Goal: Task Accomplishment & Management: Complete application form

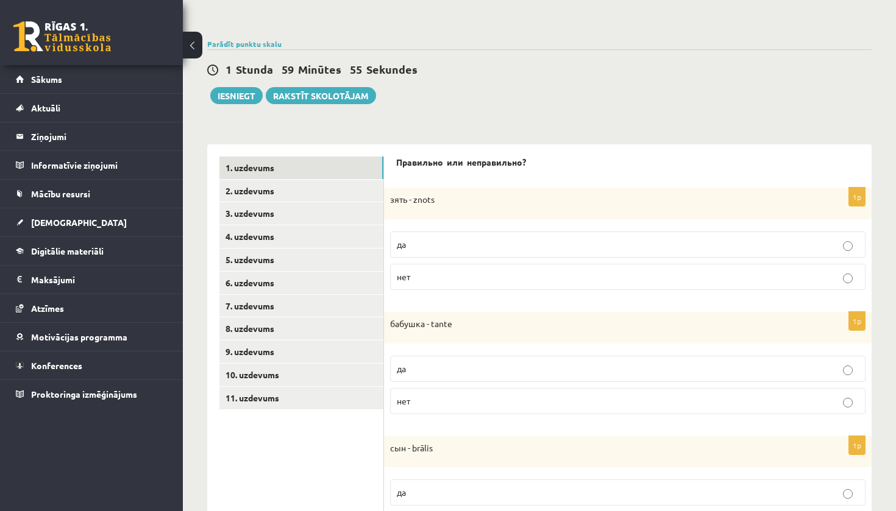
scroll to position [118, 0]
click at [479, 274] on p "нет" at bounding box center [628, 275] width 462 height 13
drag, startPoint x: 423, startPoint y: 200, endPoint x: 438, endPoint y: 201, distance: 15.3
click at [438, 201] on p "зять - znots" at bounding box center [597, 199] width 414 height 12
click at [458, 218] on div "1p зять - znots да нет" at bounding box center [627, 242] width 487 height 112
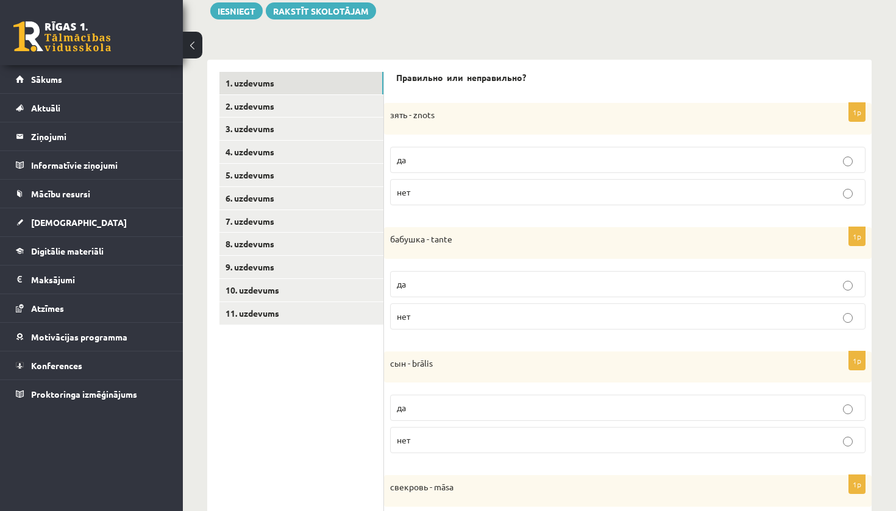
scroll to position [209, 0]
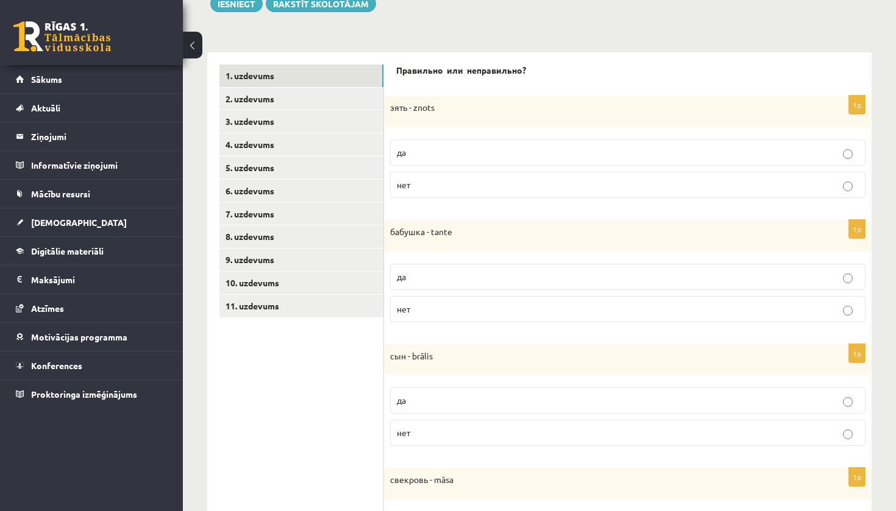
click at [471, 313] on p "нет" at bounding box center [628, 309] width 462 height 13
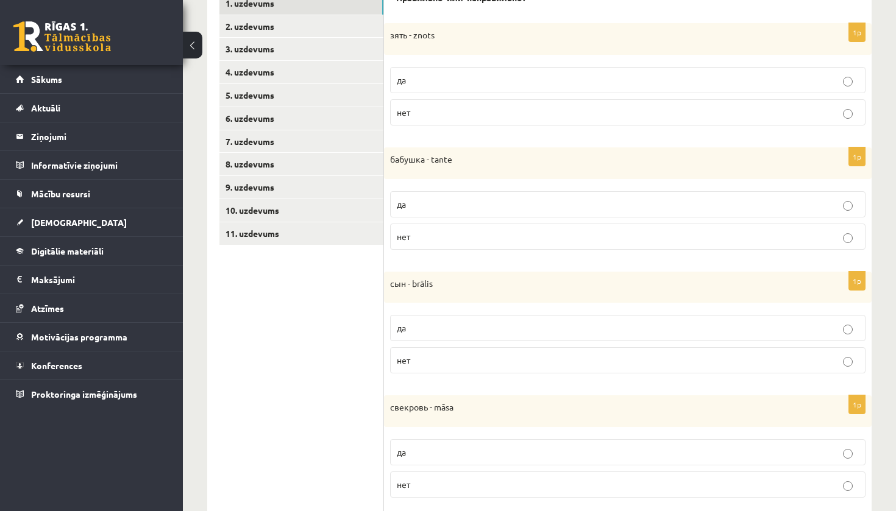
scroll to position [280, 0]
click at [478, 355] on p "нет" at bounding box center [628, 361] width 462 height 13
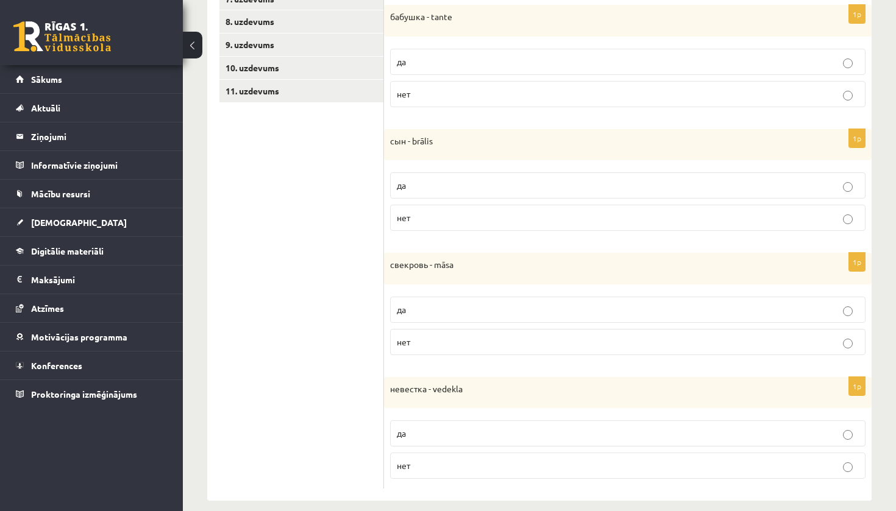
scroll to position [431, 0]
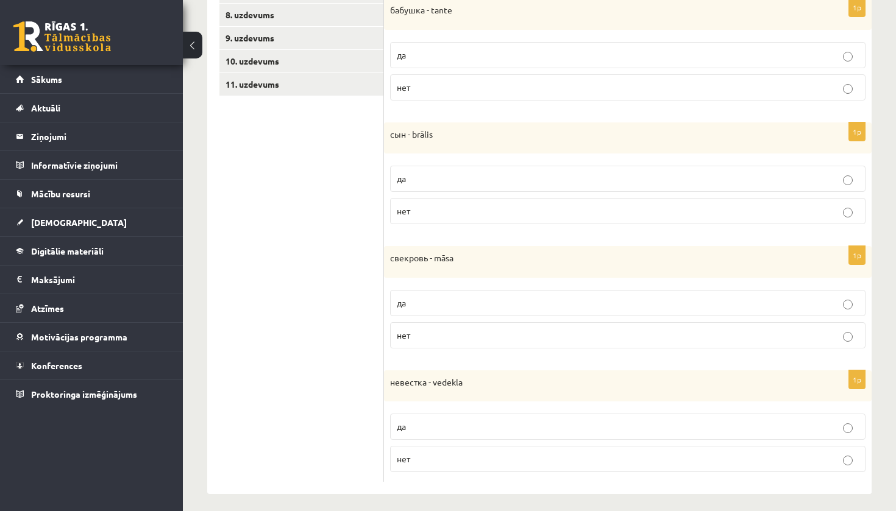
click at [480, 322] on label "нет" at bounding box center [627, 335] width 475 height 26
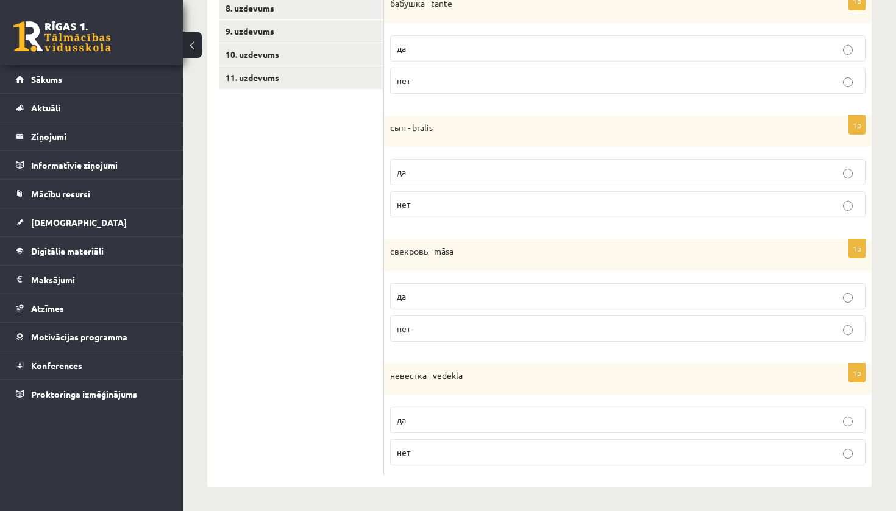
scroll to position [436, 0]
click at [547, 412] on label "да" at bounding box center [627, 421] width 475 height 26
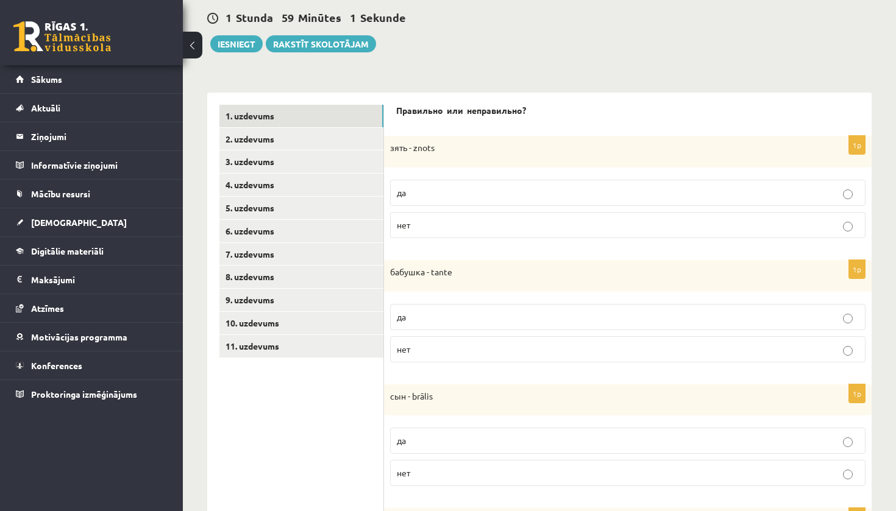
scroll to position [161, 0]
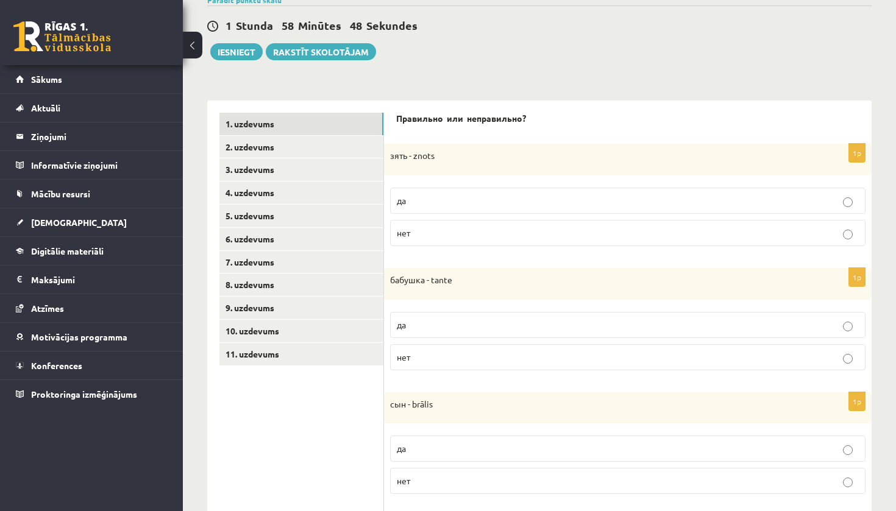
click at [453, 204] on p "да" at bounding box center [628, 200] width 462 height 13
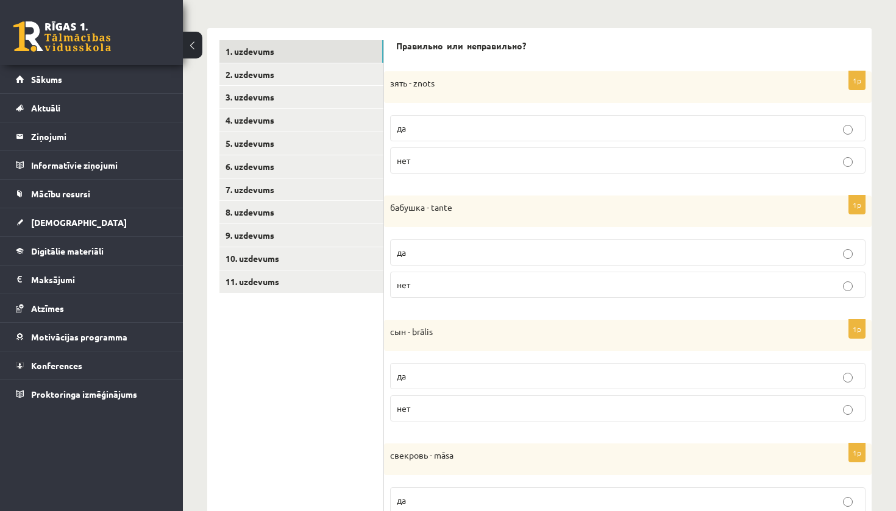
scroll to position [232, 0]
click at [325, 72] on link "2. uzdevums" at bounding box center [301, 76] width 164 height 23
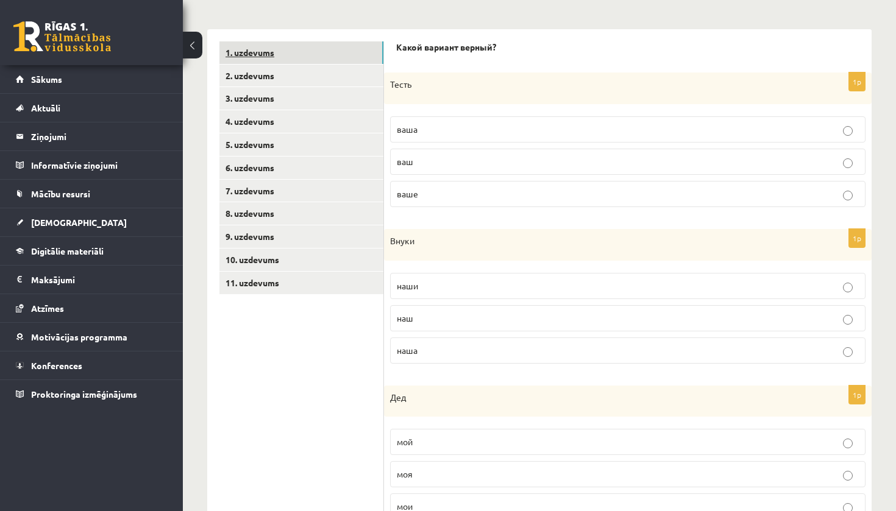
click at [335, 56] on link "1. uzdevums" at bounding box center [301, 52] width 164 height 23
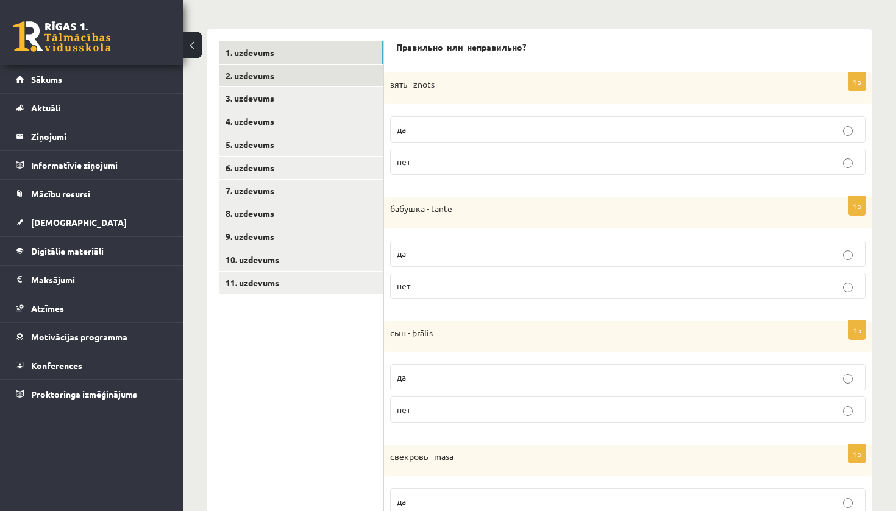
click at [340, 74] on link "2. uzdevums" at bounding box center [301, 76] width 164 height 23
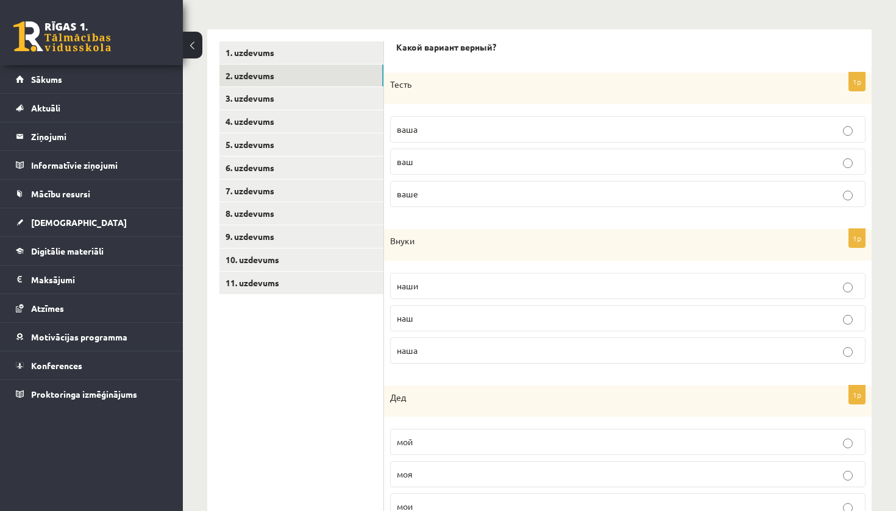
click at [450, 161] on p "ваш" at bounding box center [628, 161] width 462 height 13
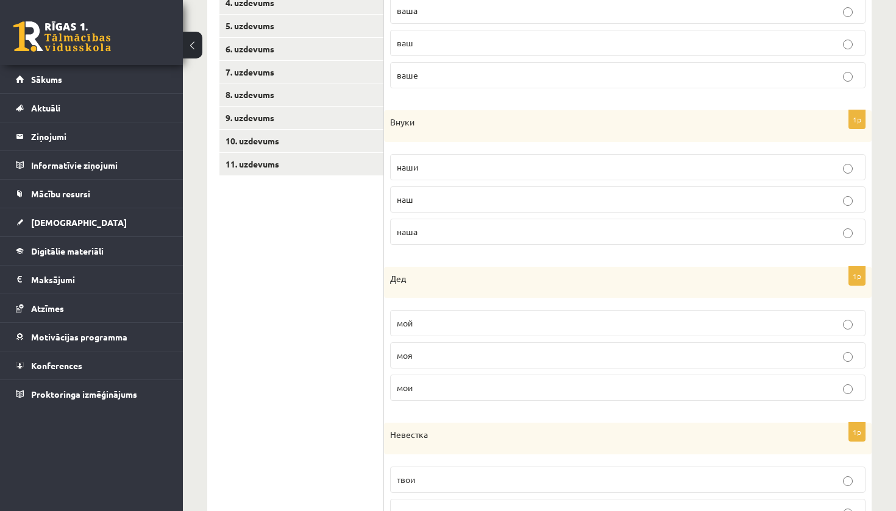
scroll to position [352, 0]
click at [449, 160] on p "наши" at bounding box center [628, 166] width 462 height 13
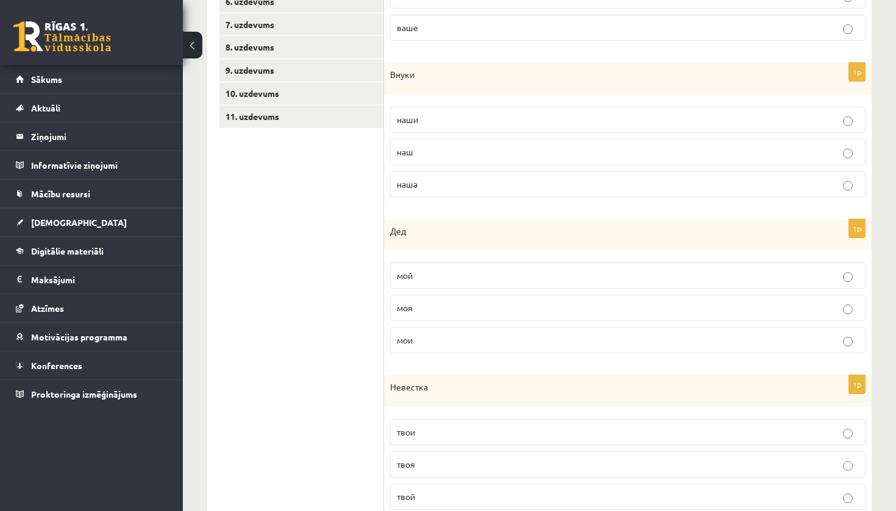
scroll to position [440, 0]
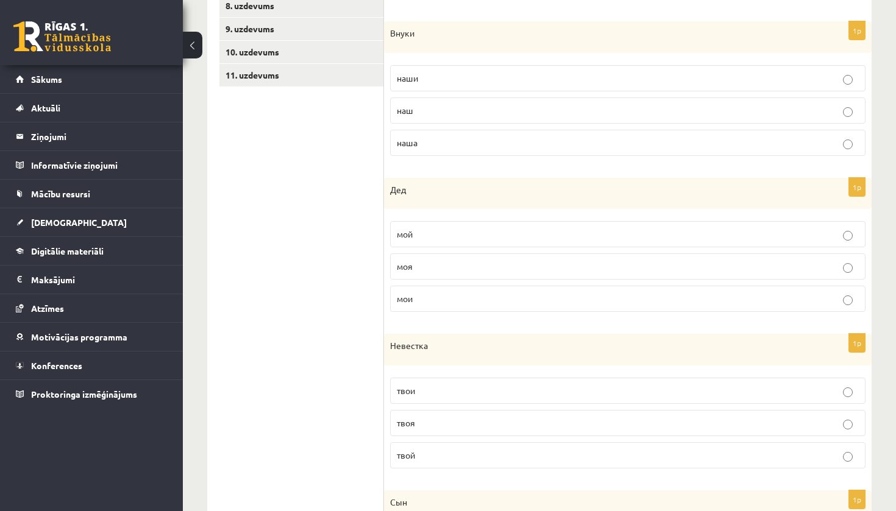
click at [450, 230] on p "мой" at bounding box center [628, 234] width 462 height 13
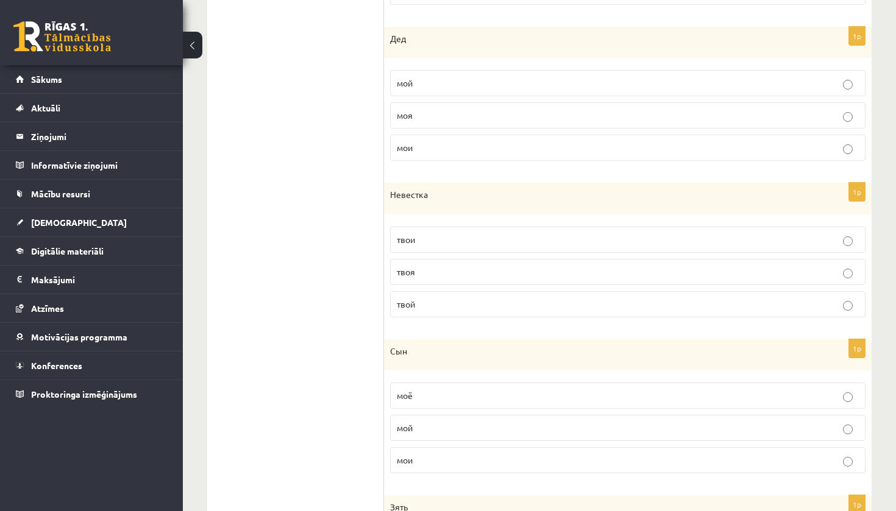
scroll to position [593, 0]
click at [442, 274] on p "твоя" at bounding box center [628, 270] width 462 height 13
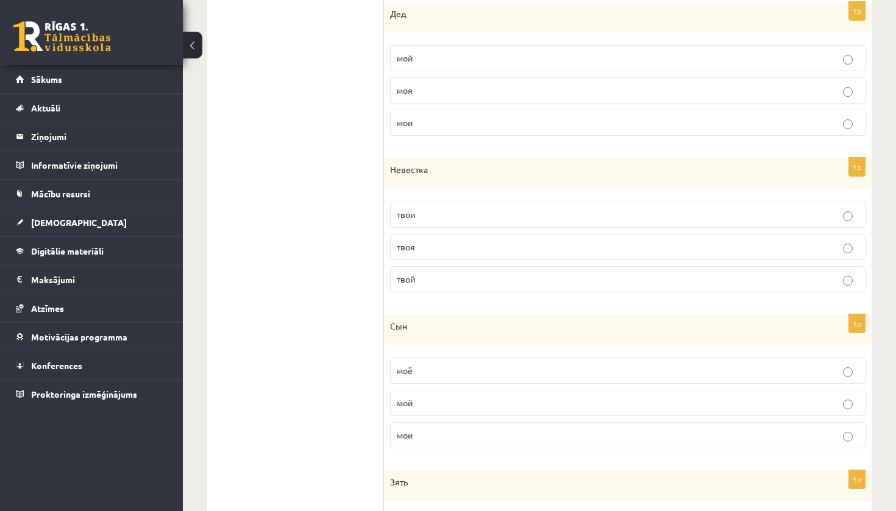
click at [464, 400] on p "мой" at bounding box center [628, 403] width 462 height 13
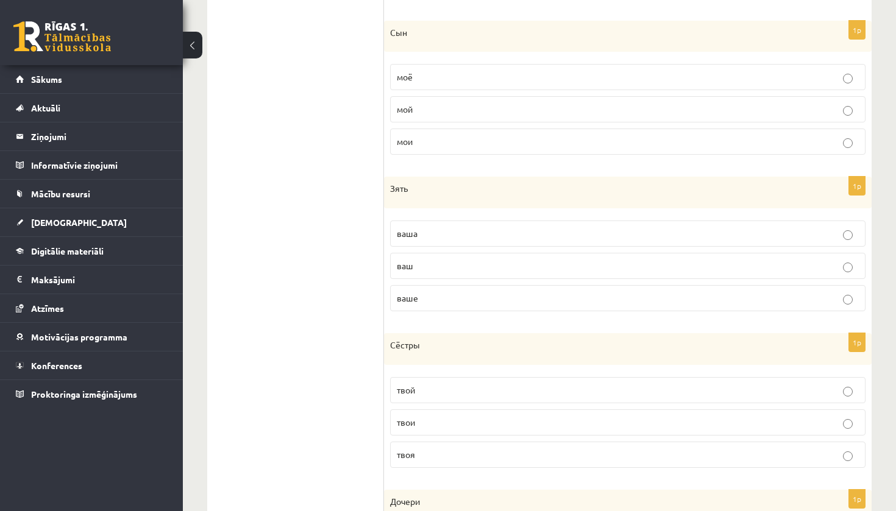
scroll to position [910, 0]
click at [467, 264] on p "ваш" at bounding box center [628, 265] width 462 height 13
click at [428, 421] on p "твои" at bounding box center [628, 422] width 462 height 13
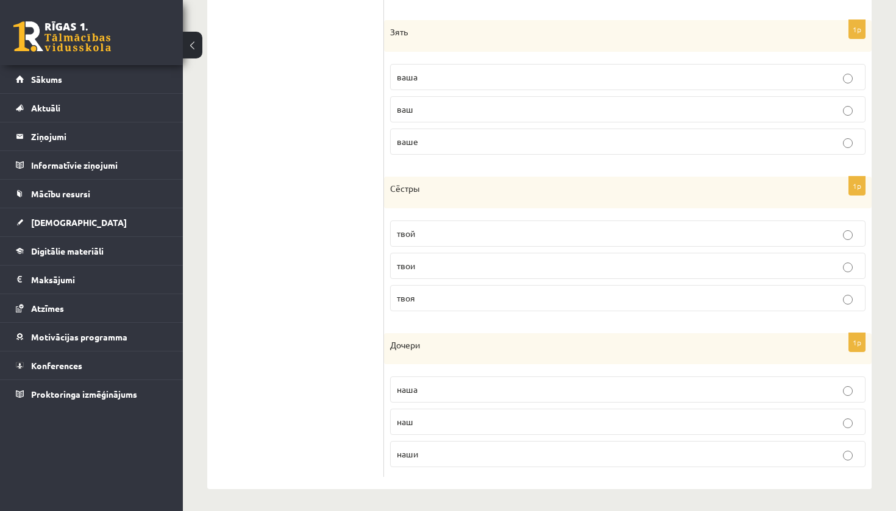
scroll to position [1066, 0]
click at [431, 465] on fieldset "наша наш наши" at bounding box center [627, 421] width 475 height 101
click at [437, 453] on p "наши" at bounding box center [628, 454] width 462 height 13
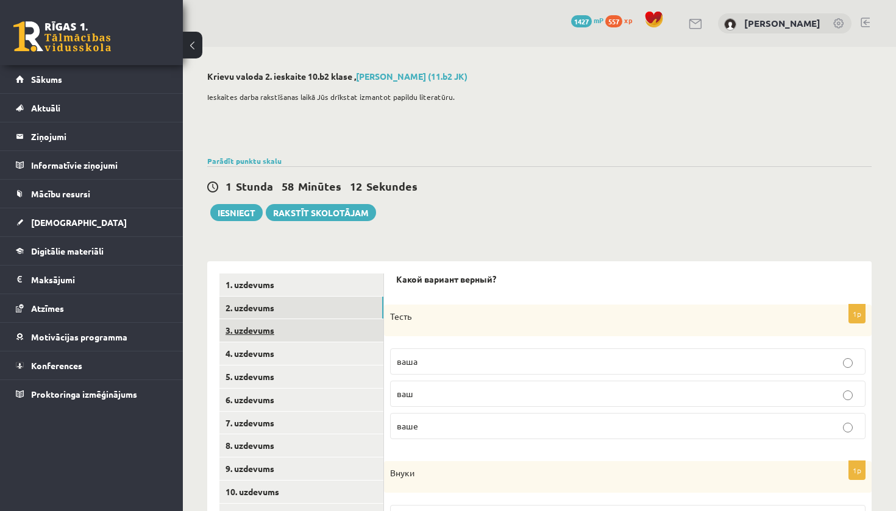
scroll to position [0, 0]
click at [272, 332] on link "3. uzdevums" at bounding box center [301, 330] width 164 height 23
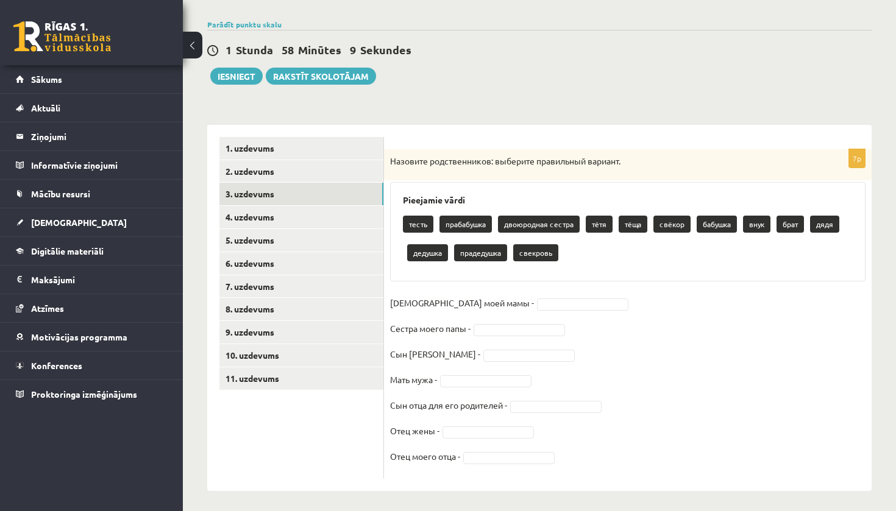
scroll to position [138, 0]
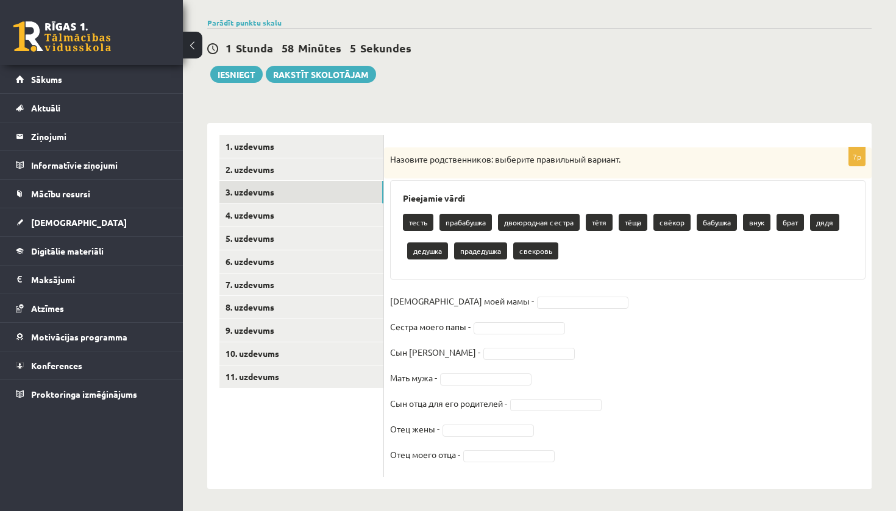
click at [519, 308] on fieldset "[DEMOGRAPHIC_DATA][PERSON_NAME] моего папы - Сын [PERSON_NAME] мужа - Сын отца …" at bounding box center [627, 381] width 475 height 179
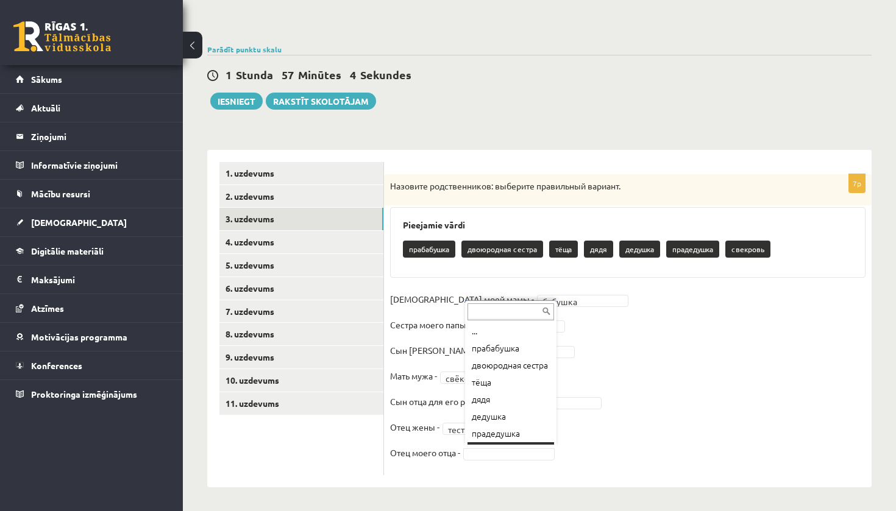
scroll to position [15, 0]
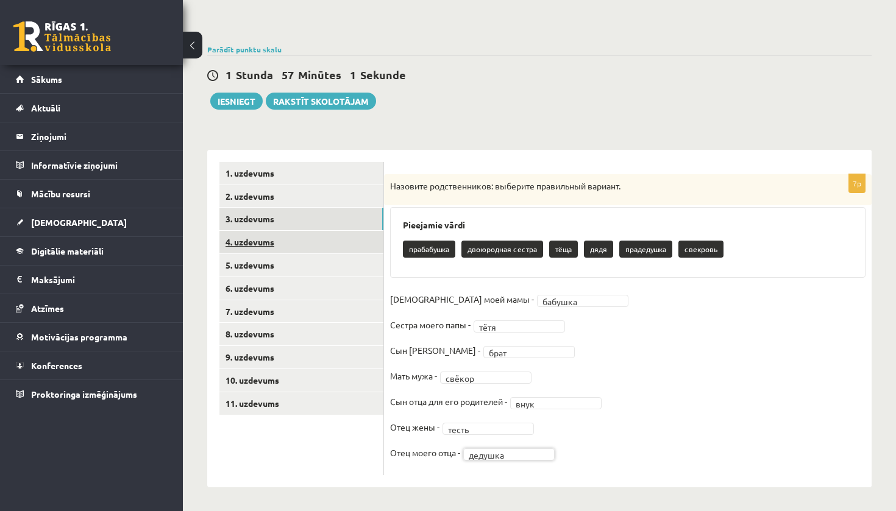
click at [306, 243] on link "4. uzdevums" at bounding box center [301, 242] width 164 height 23
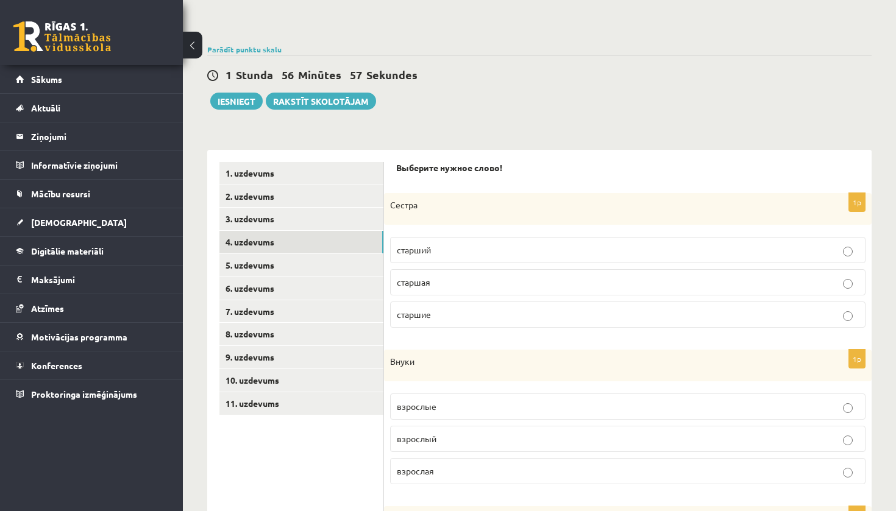
click at [444, 280] on p "старшая" at bounding box center [628, 282] width 462 height 13
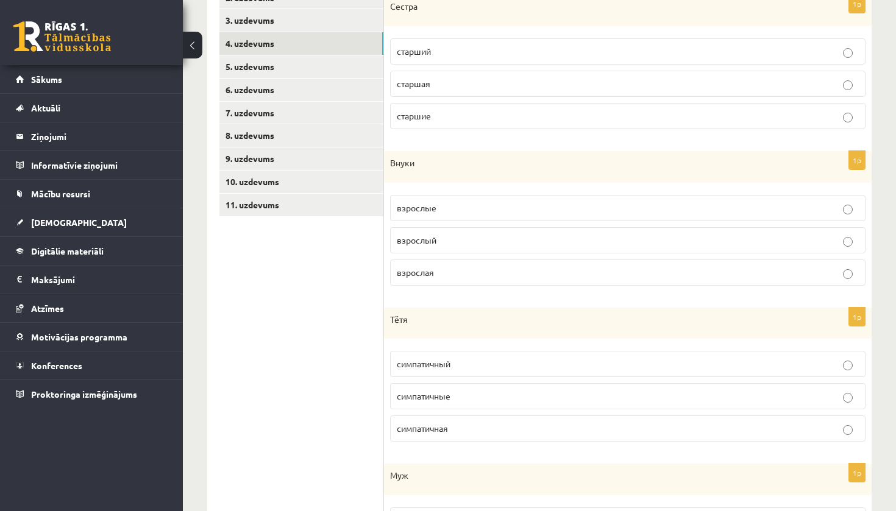
scroll to position [310, 0]
click at [444, 218] on label "взрослые" at bounding box center [627, 208] width 475 height 26
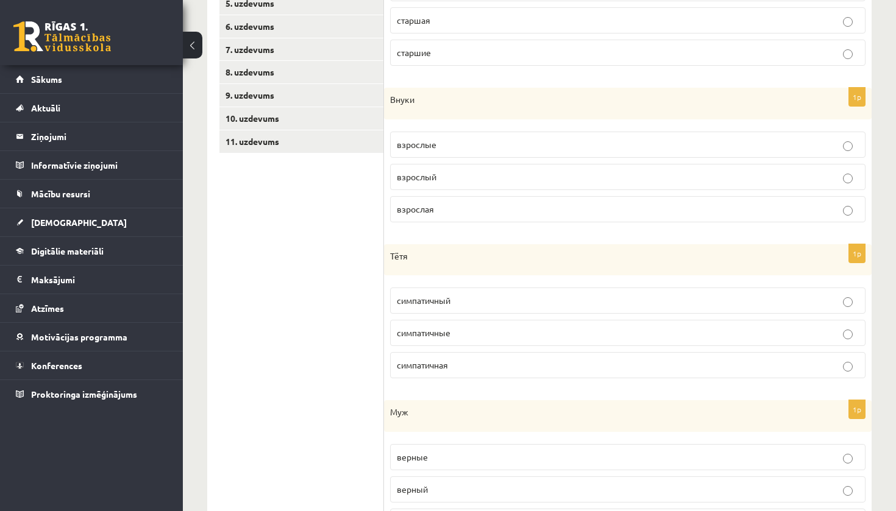
scroll to position [372, 0]
click at [446, 374] on label "симпатичная" at bounding box center [627, 366] width 475 height 26
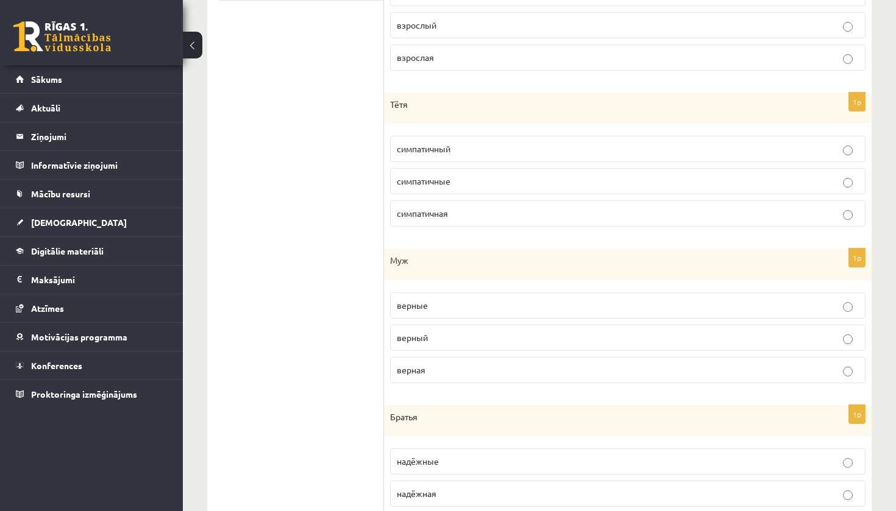
scroll to position [538, 0]
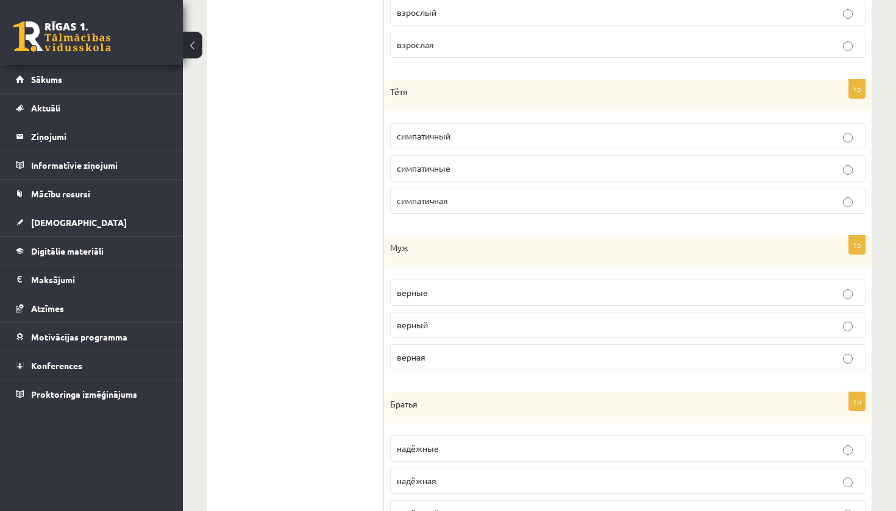
click at [440, 329] on p "верный" at bounding box center [628, 325] width 462 height 13
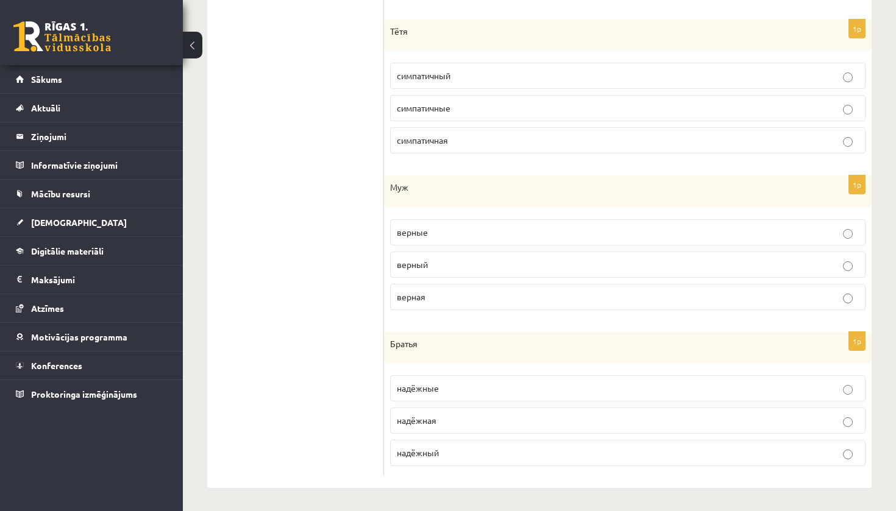
scroll to position [598, 0]
click at [448, 393] on p "надёжные" at bounding box center [628, 389] width 462 height 13
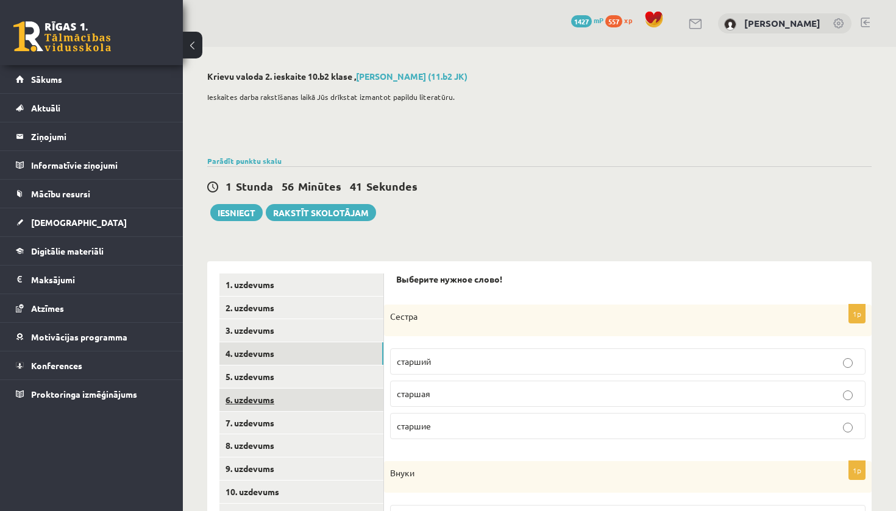
scroll to position [0, 0]
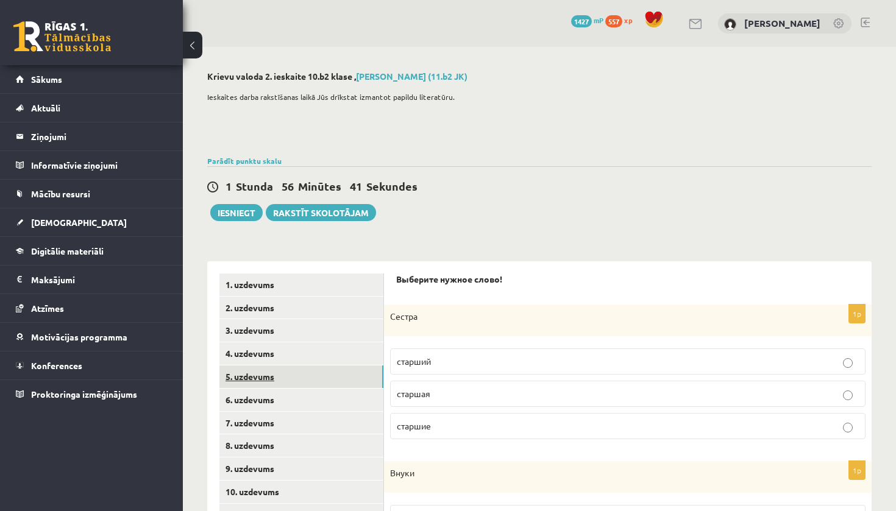
click at [245, 378] on link "5. uzdevums" at bounding box center [301, 377] width 164 height 23
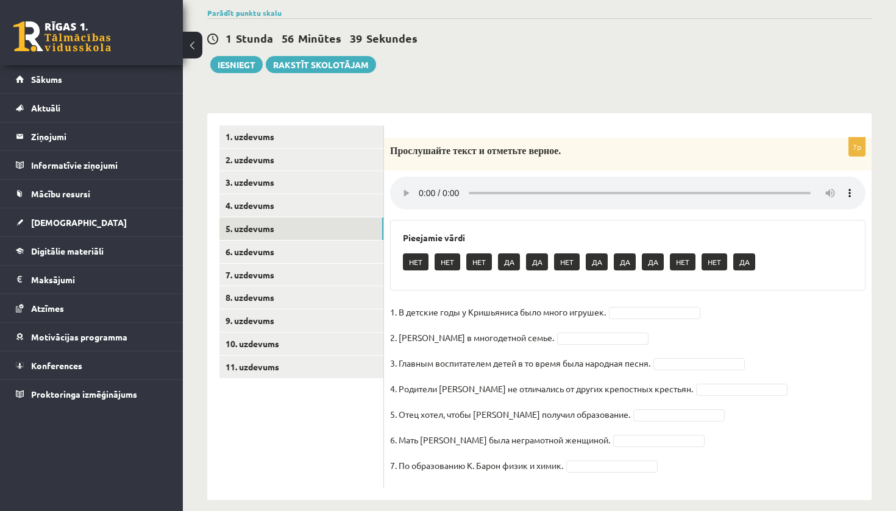
scroll to position [147, 0]
click at [420, 185] on audio at bounding box center [627, 193] width 475 height 33
click at [850, 187] on audio at bounding box center [627, 193] width 475 height 33
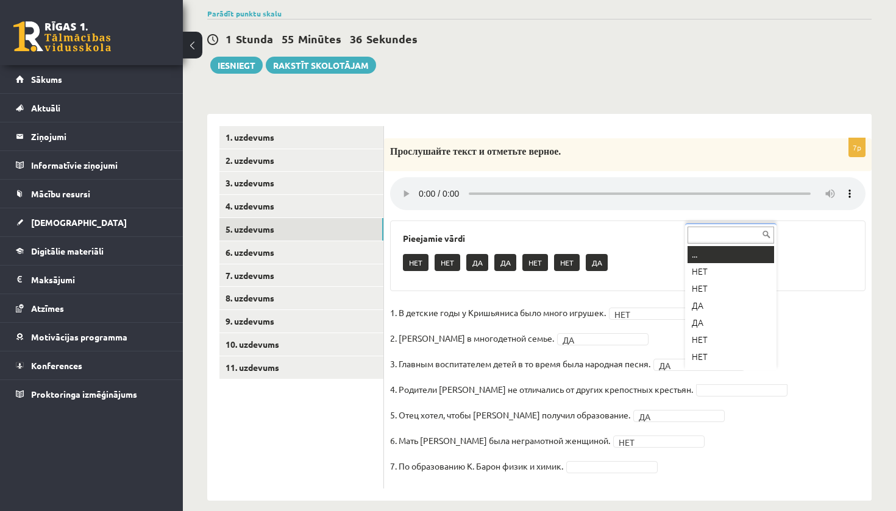
scroll to position [15, 0]
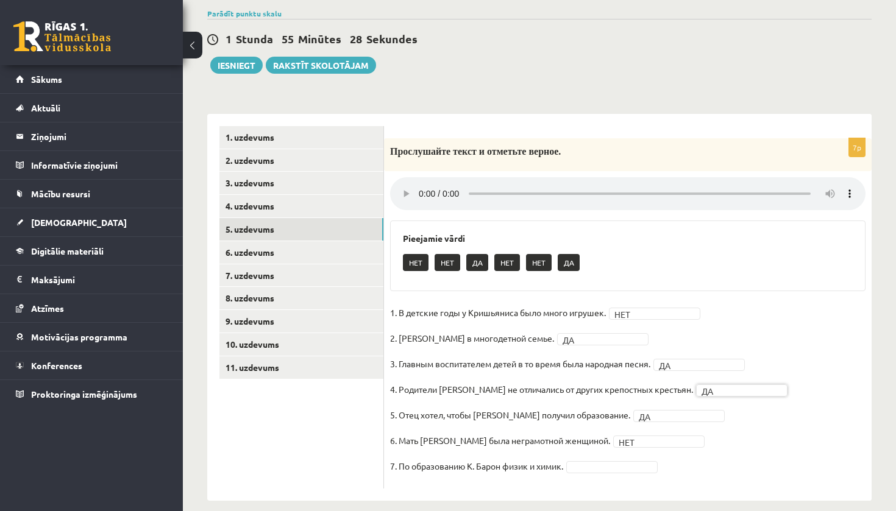
click at [853, 187] on audio at bounding box center [627, 193] width 475 height 33
click at [851, 186] on audio at bounding box center [627, 193] width 475 height 33
click at [828, 177] on audio at bounding box center [627, 193] width 475 height 33
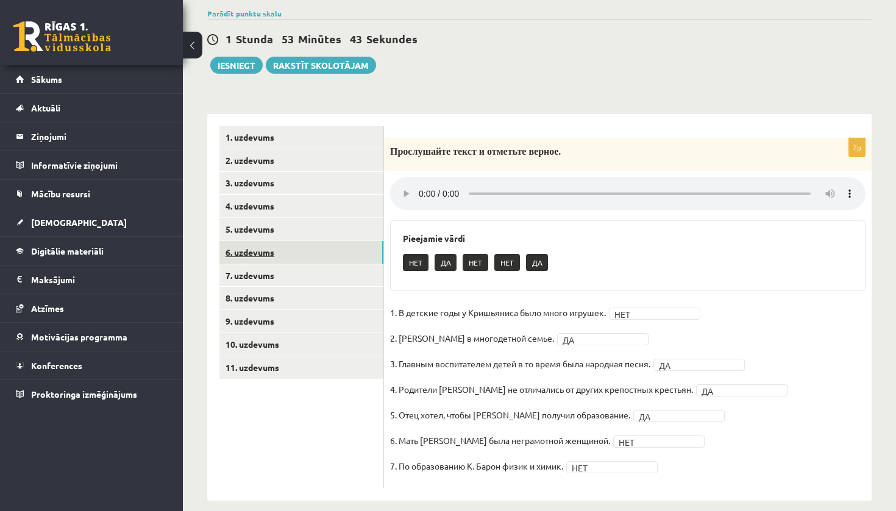
click at [332, 244] on link "6. uzdevums" at bounding box center [301, 252] width 164 height 23
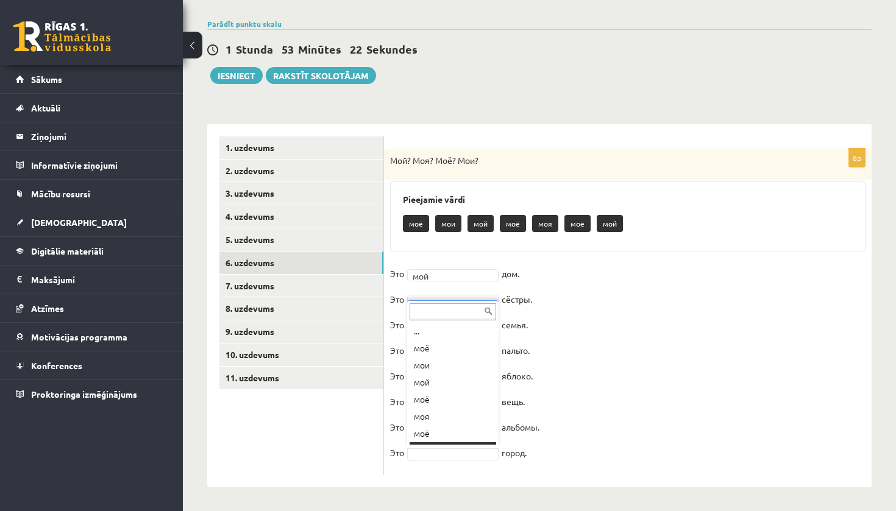
scroll to position [15, 0]
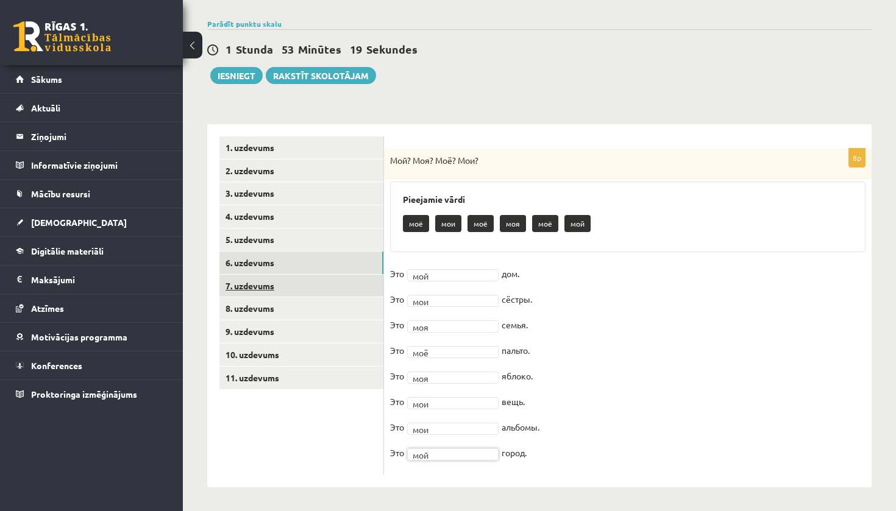
click at [312, 284] on link "7. uzdevums" at bounding box center [301, 286] width 164 height 23
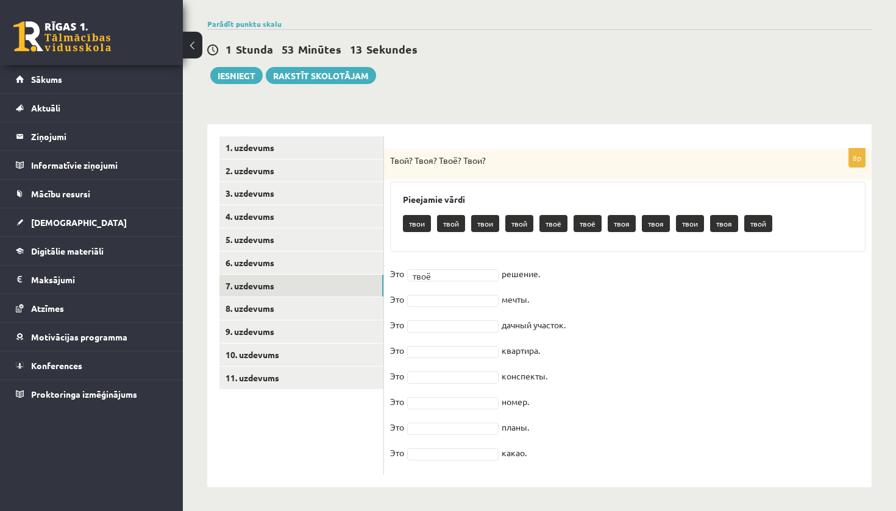
click at [458, 292] on fieldset "Это твоё **** решение. Это мечты. Это дачный участок. Это квартира. Это конспек…" at bounding box center [627, 366] width 475 height 205
click at [462, 389] on fieldset "Это твоё **** решение. Это твои **** мечты. Это твой **** дачный участок. Это т…" at bounding box center [627, 366] width 475 height 205
click at [463, 369] on fieldset "Это твоё **** решение. Это твои **** мечты. Это твой **** дачный участок. Это т…" at bounding box center [627, 366] width 475 height 205
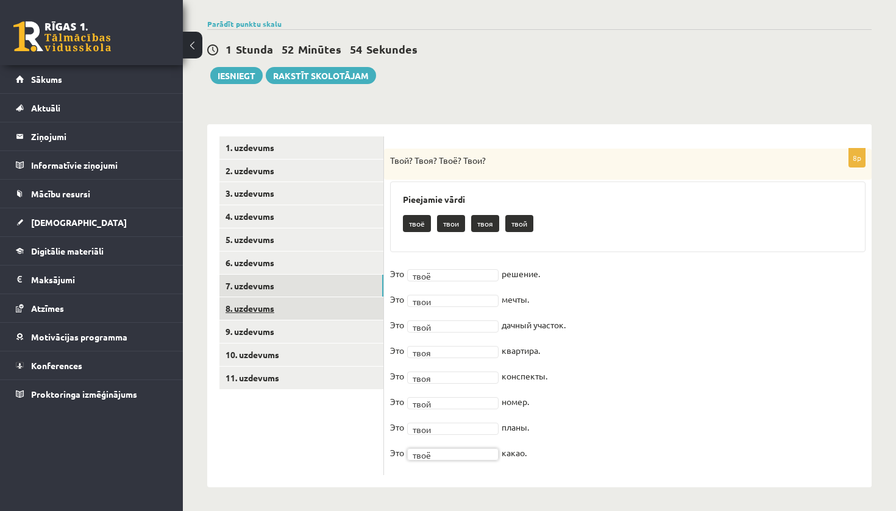
click at [319, 297] on link "8. uzdevums" at bounding box center [301, 308] width 164 height 23
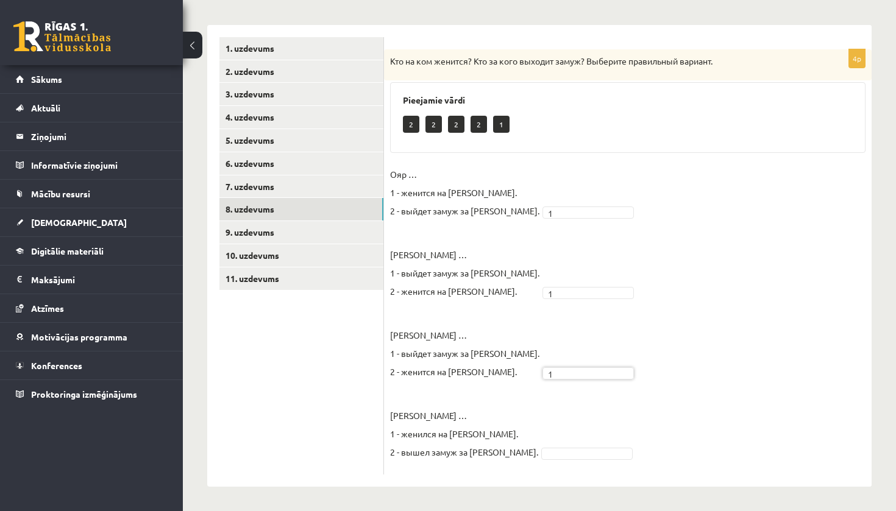
scroll to position [236, 0]
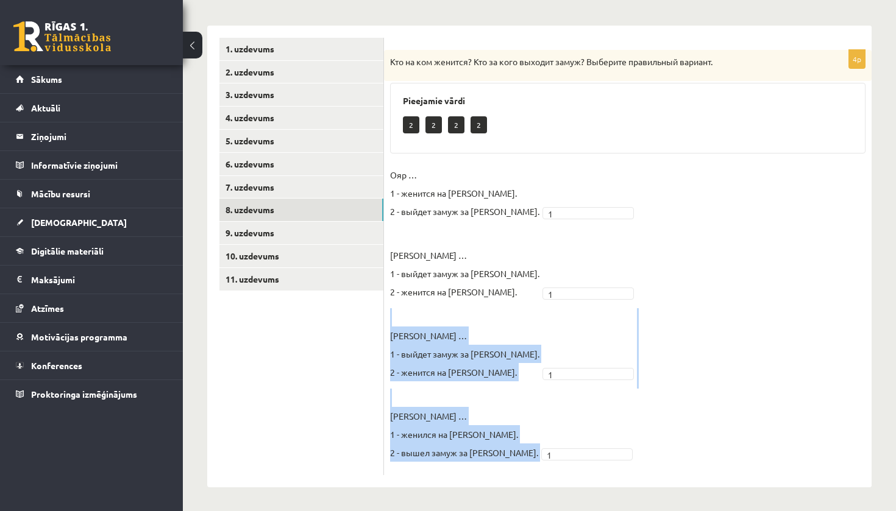
drag, startPoint x: 497, startPoint y: 411, endPoint x: 414, endPoint y: 307, distance: 132.7
click at [414, 307] on fieldset "Ояр … 1 - женится на [PERSON_NAME]. 2 - выйдет замуж за [PERSON_NAME]. 1 * [PER…" at bounding box center [627, 317] width 475 height 303
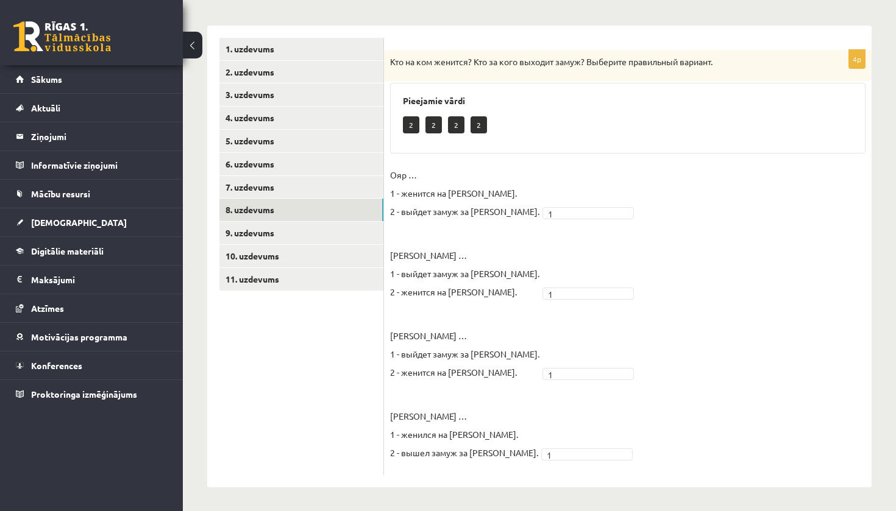
click at [352, 355] on ul "1. uzdevums 2. uzdevums 3. uzdevums 4. uzdevums 5. uzdevums 6. uzdevums 7. uzde…" at bounding box center [301, 256] width 165 height 437
click at [318, 223] on link "9. uzdevums" at bounding box center [301, 233] width 164 height 23
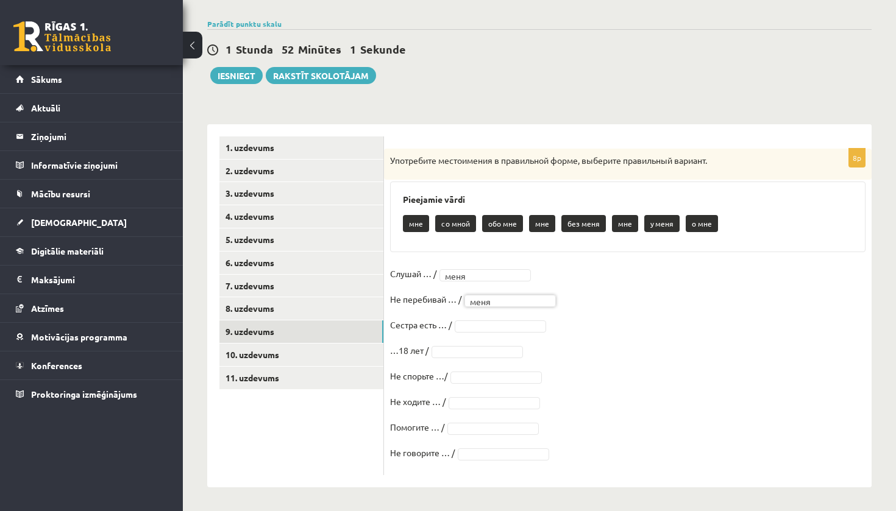
click at [693, 406] on fieldset "Слушай … / меня **** Не перебивай … / меня **** Сестра есть … / …18 лет / Не сп…" at bounding box center [627, 366] width 475 height 205
click at [492, 408] on fieldset "Слушай … / меня **** Не перебивай … / меня **** Сестра есть … / …18 лет / мне *…" at bounding box center [627, 366] width 475 height 205
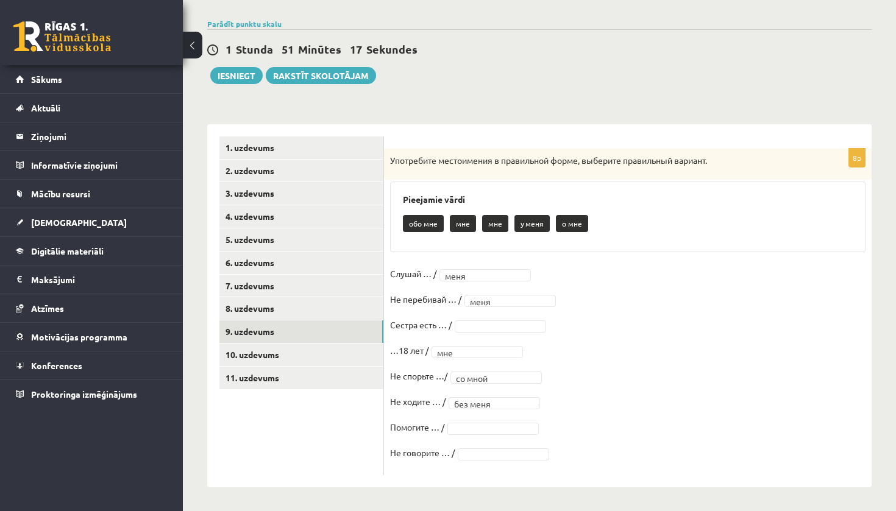
click at [495, 415] on fieldset "Слушай … / меня **** Не перебивай … / меня **** Сестра есть … / …18 лет / мне *…" at bounding box center [627, 366] width 475 height 205
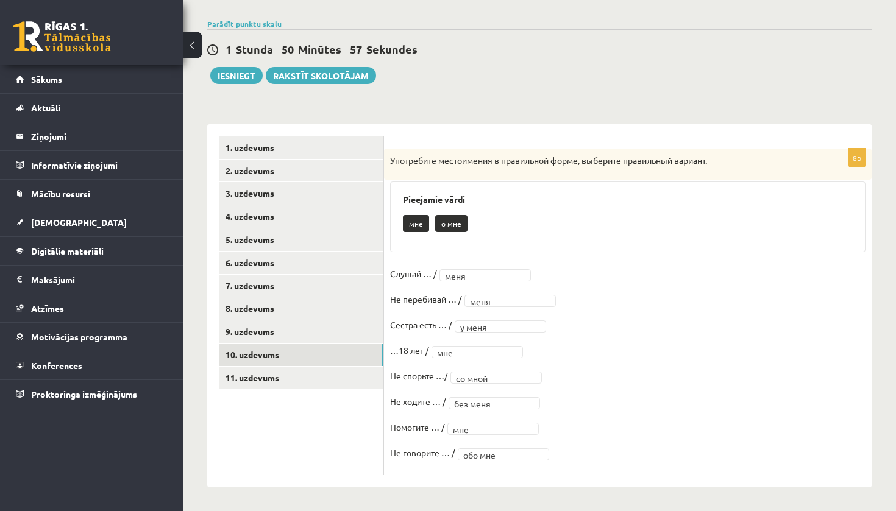
click at [236, 350] on link "10. uzdevums" at bounding box center [301, 355] width 164 height 23
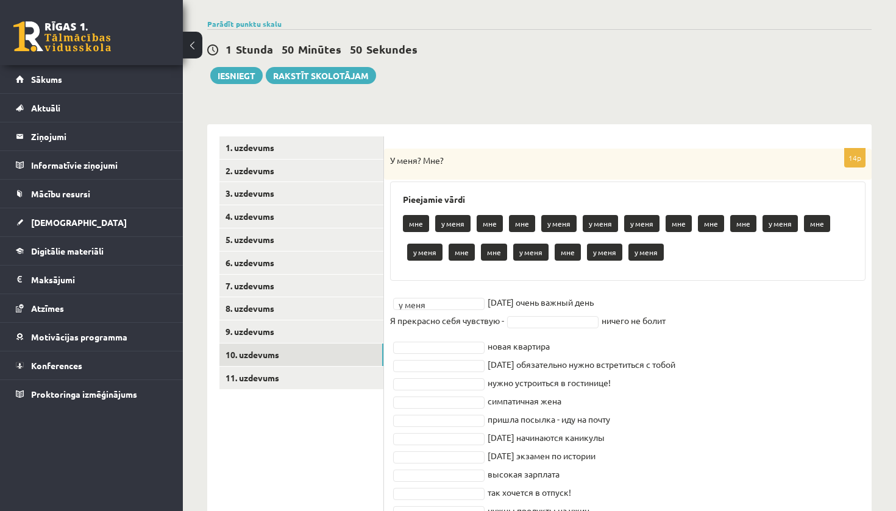
click at [549, 329] on fieldset "у меня ****** [DATE] очень важный день Я прекрасно себя чувствую - ничего не бо…" at bounding box center [627, 424] width 475 height 263
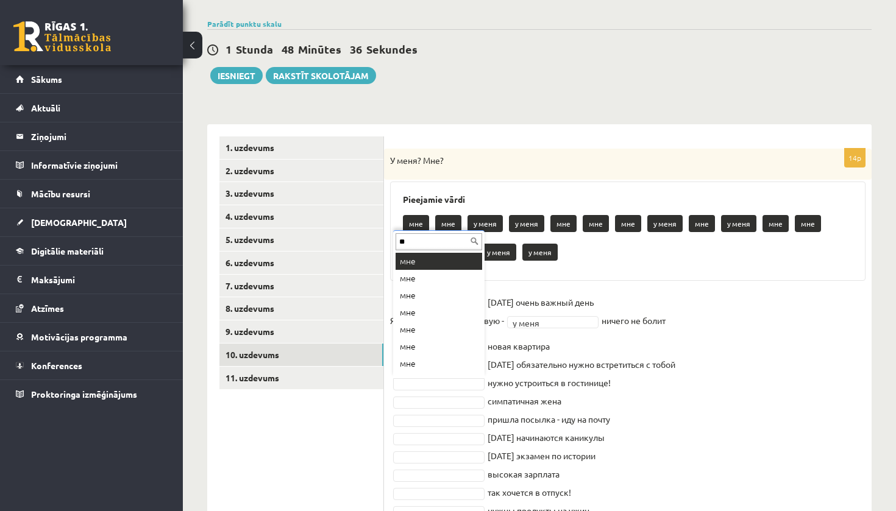
type input "***"
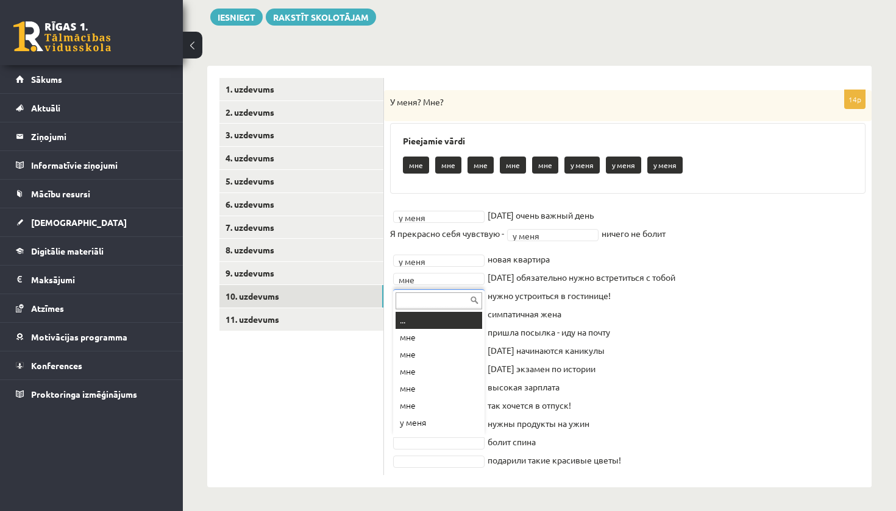
scroll to position [15, 0]
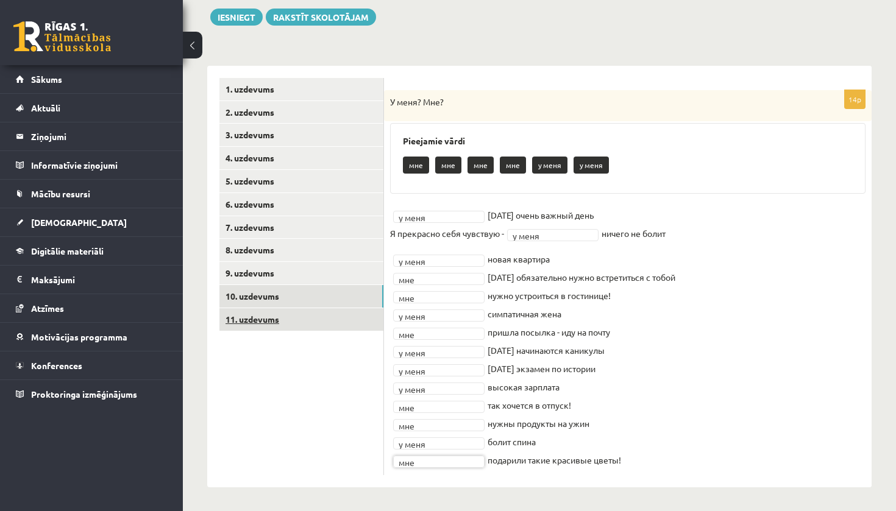
click at [283, 318] on link "11. uzdevums" at bounding box center [301, 319] width 164 height 23
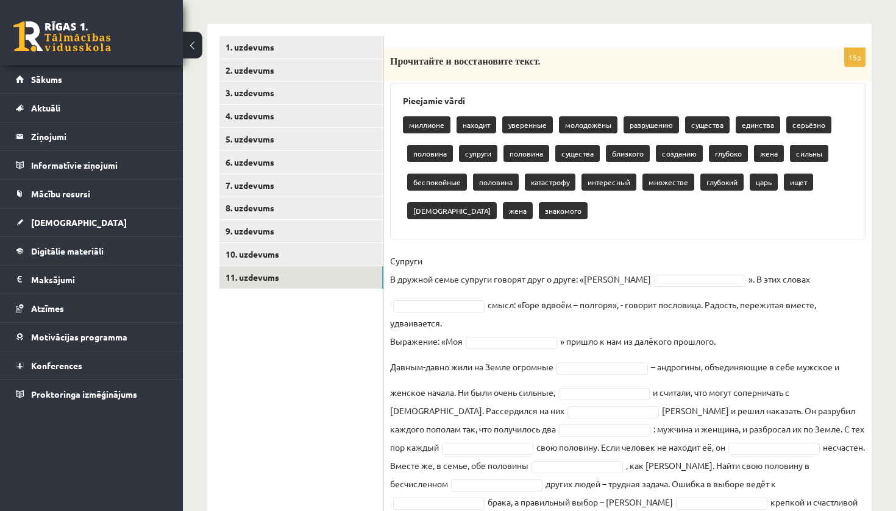
scroll to position [239, 0]
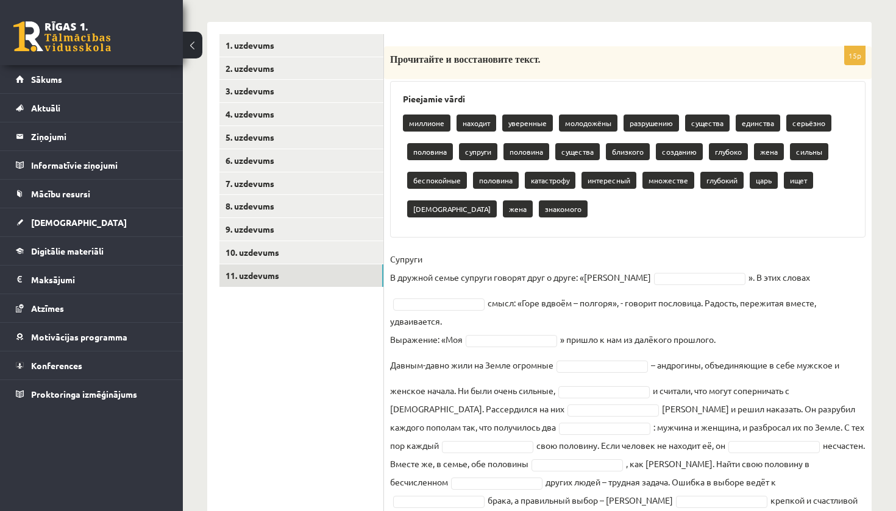
click at [653, 287] on fieldset "Супруги В дружной семье супруги говорят друг о друге: «Моя ». В этих словах смы…" at bounding box center [627, 411] width 475 height 322
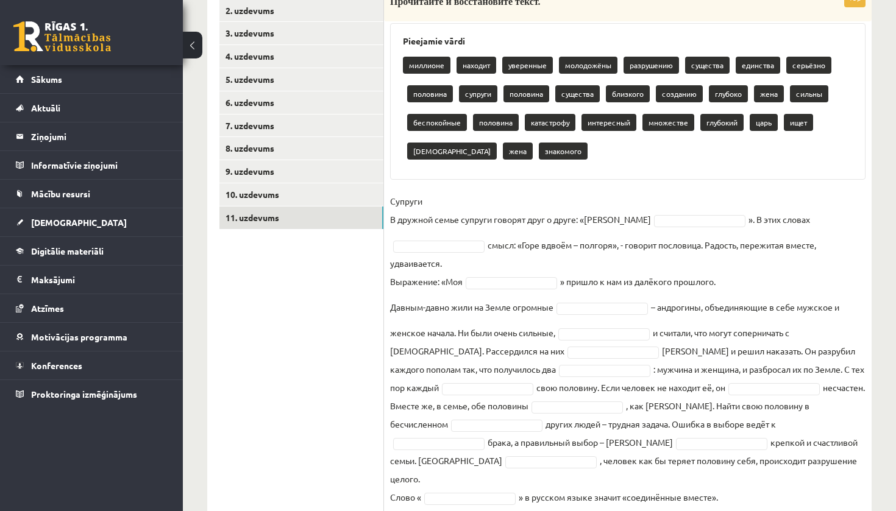
scroll to position [306, 0]
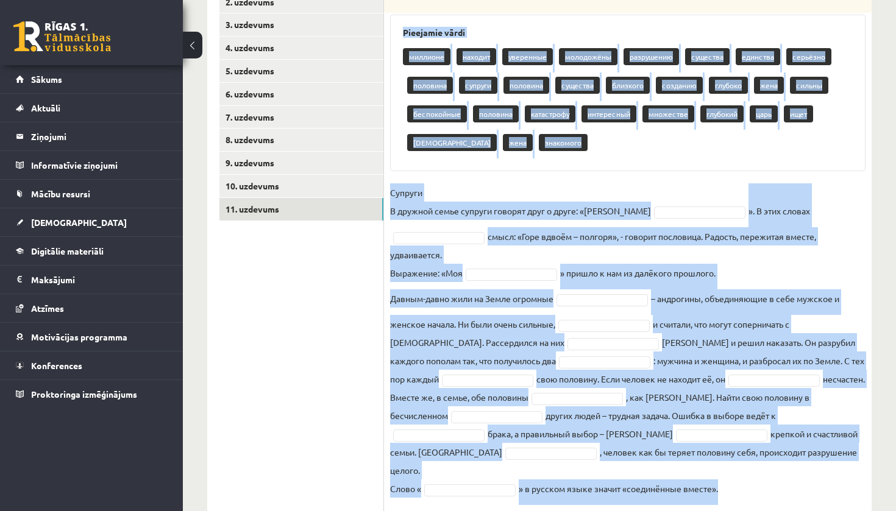
drag, startPoint x: 397, startPoint y: 101, endPoint x: 829, endPoint y: 511, distance: 595.2
click at [829, 511] on div "**********" at bounding box center [539, 144] width 713 height 807
copy div "Loremipsu dolor sitametc adipisc elitseddo eiusmodtem incididunt utlabore etdol…"
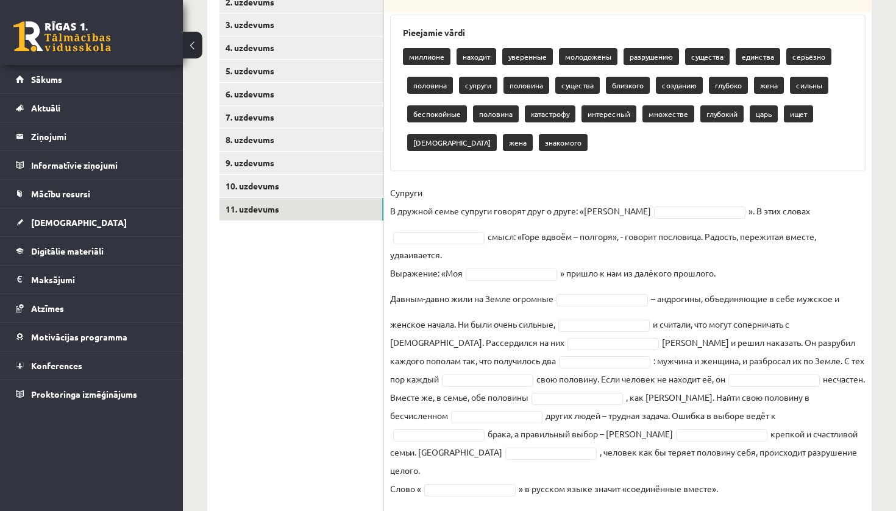
click at [626, 196] on fieldset "Супруги В дружной семье супруги говорят друг о друге: «Моя ». В этих словах смы…" at bounding box center [627, 344] width 475 height 322
type input "*"
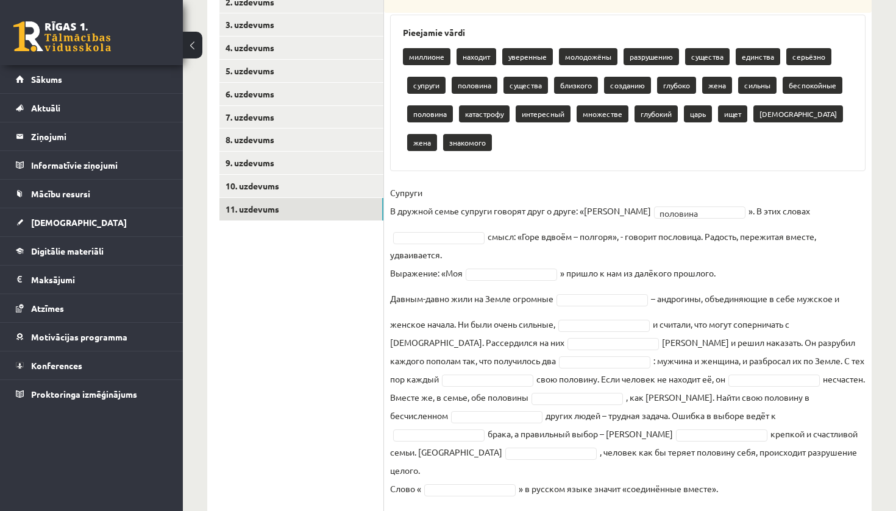
click at [760, 211] on fieldset "Супруги В дружной семье супруги говорят друг о друге: «Моя половина ******** ».…" at bounding box center [627, 344] width 475 height 322
click at [763, 211] on fieldset "Супруги В дружной семье супруги говорят друг о друге: «Моя половина ******** ».…" at bounding box center [627, 344] width 475 height 322
type input "**"
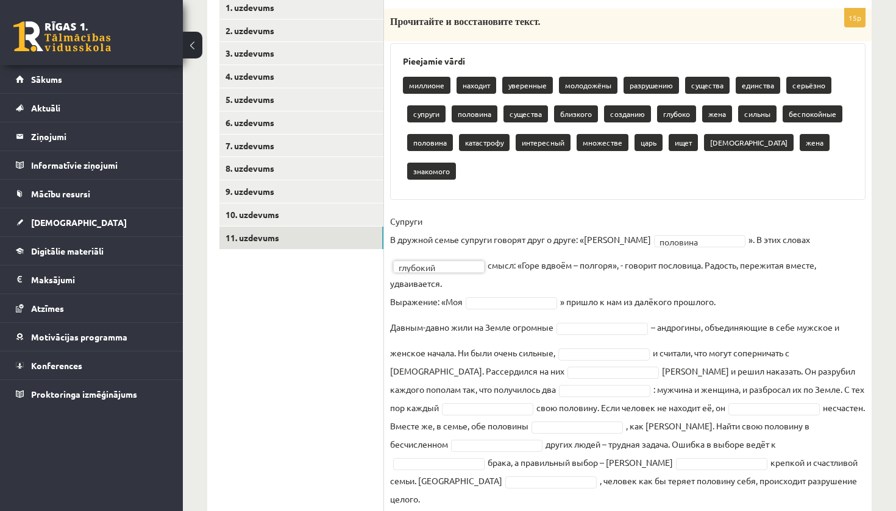
click at [827, 269] on fieldset "Супруги В дружной семье супруги говорят друг о друге: «Моя половина ******** ».…" at bounding box center [627, 373] width 475 height 322
type input "**"
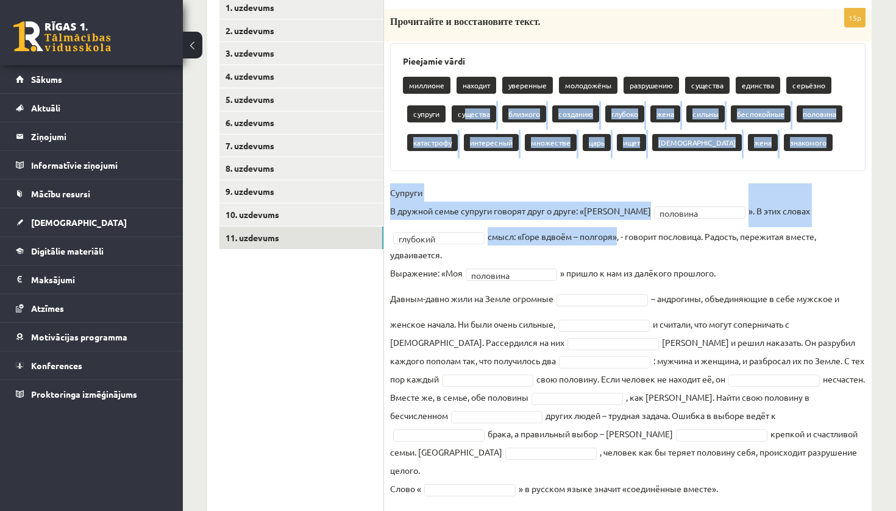
drag, startPoint x: 517, startPoint y: 220, endPoint x: 489, endPoint y: 111, distance: 112.6
click at [467, 112] on div "15p Прочитайте и восстановите текст. Pieejamie vārdi миллионе находит уверенные…" at bounding box center [627, 260] width 487 height 503
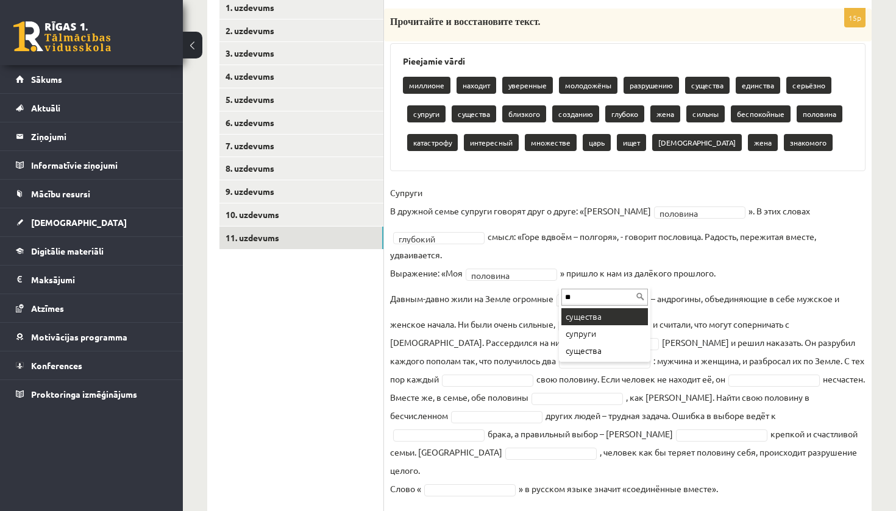
type input "**"
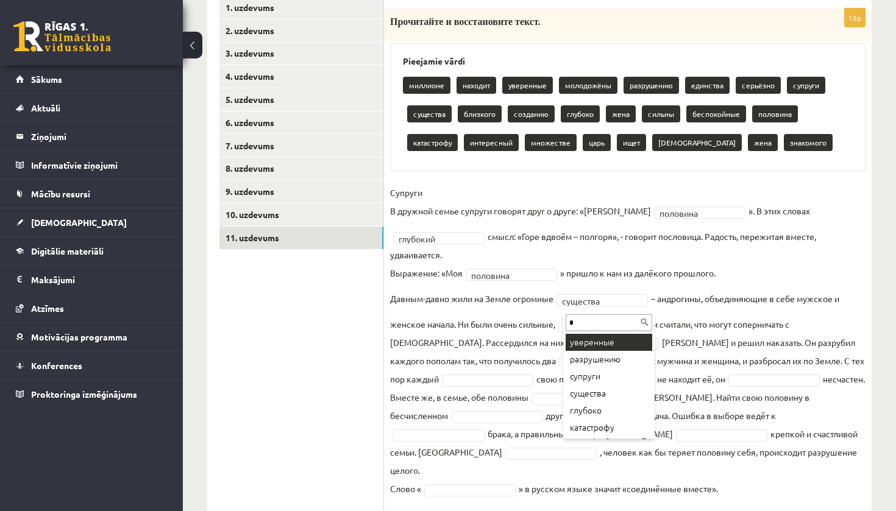
type input "*"
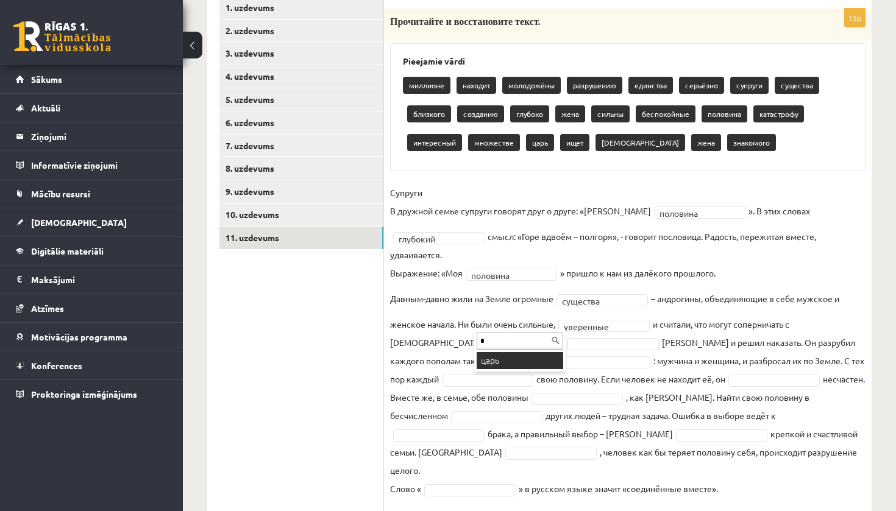
type input "*"
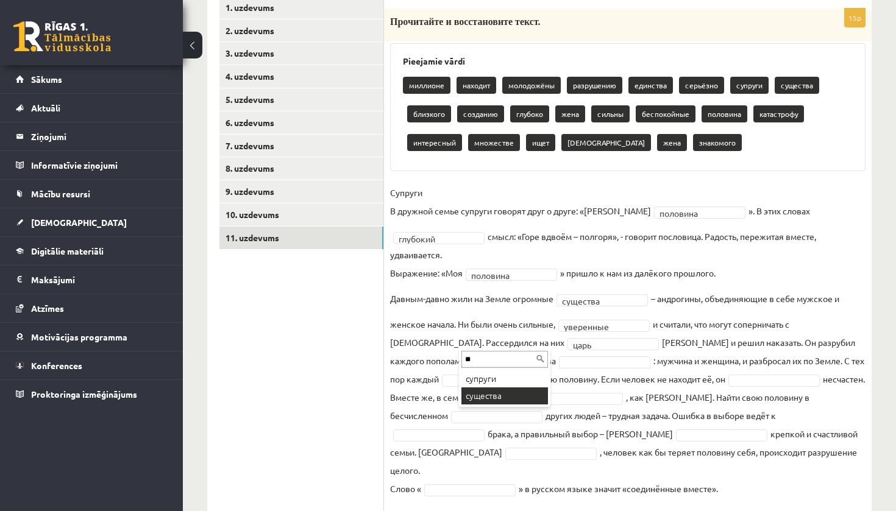
type input "**"
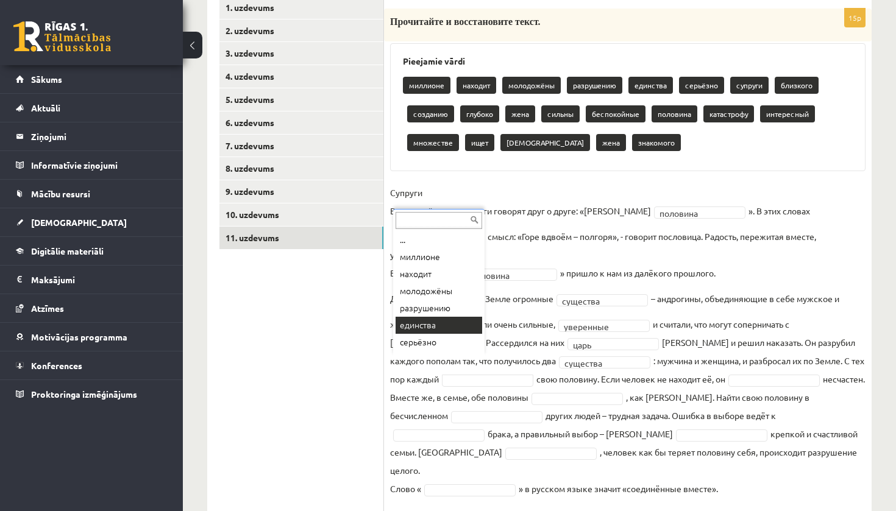
scroll to position [0, 0]
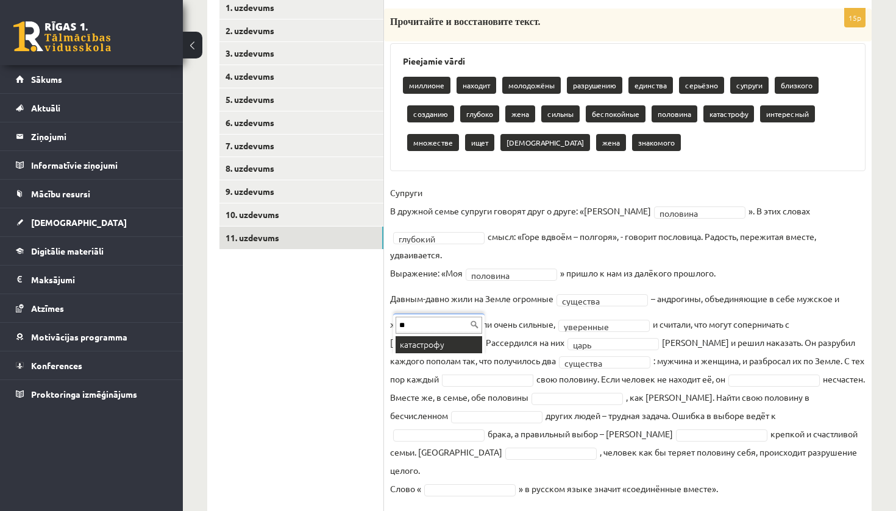
type input "*"
type input "**"
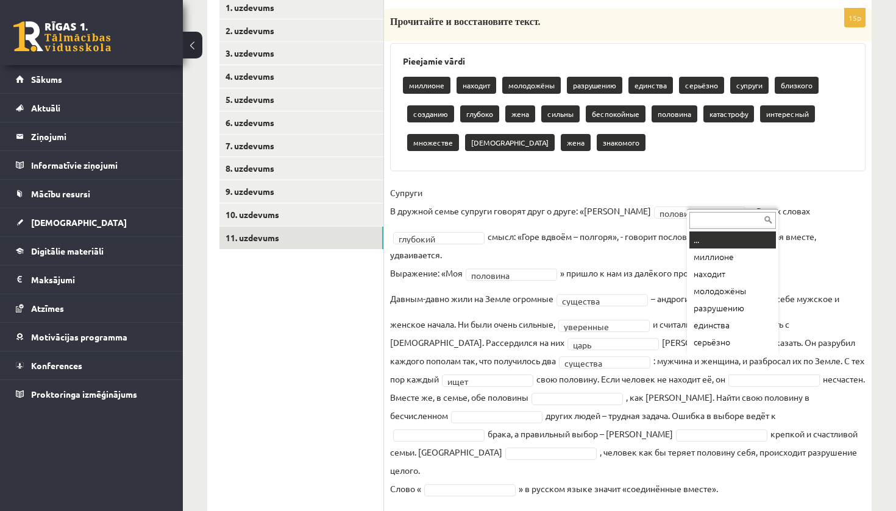
type input "*"
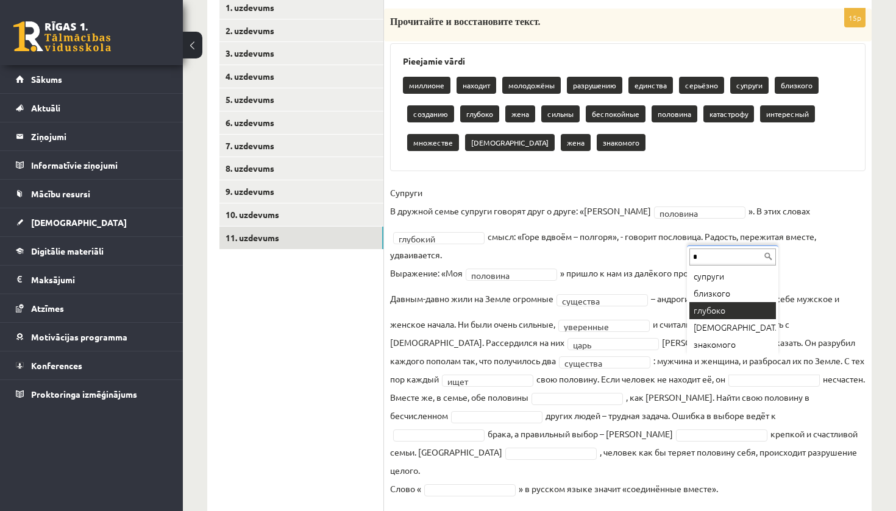
type input "*"
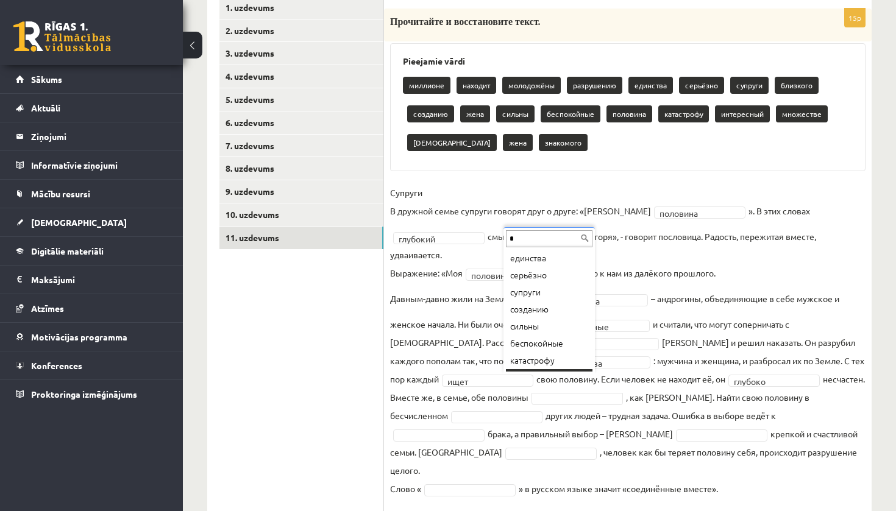
scroll to position [15, 0]
type input "*"
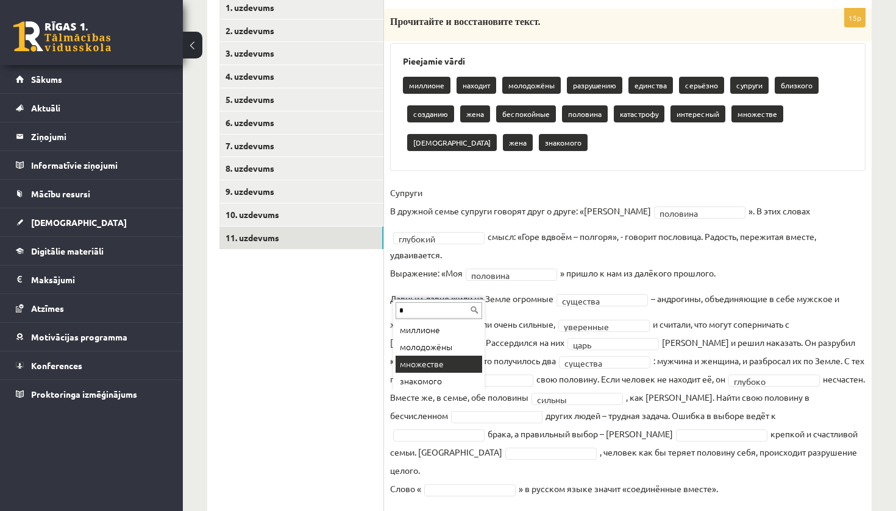
type input "*"
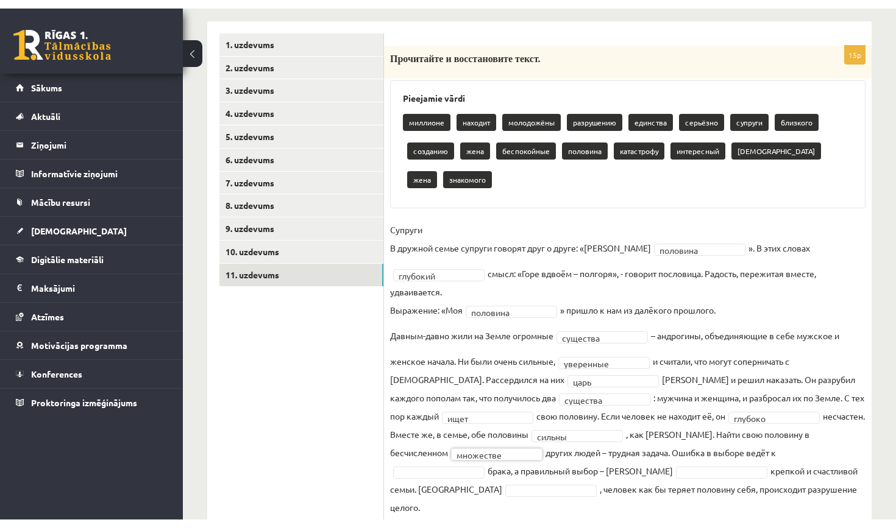
scroll to position [232, 0]
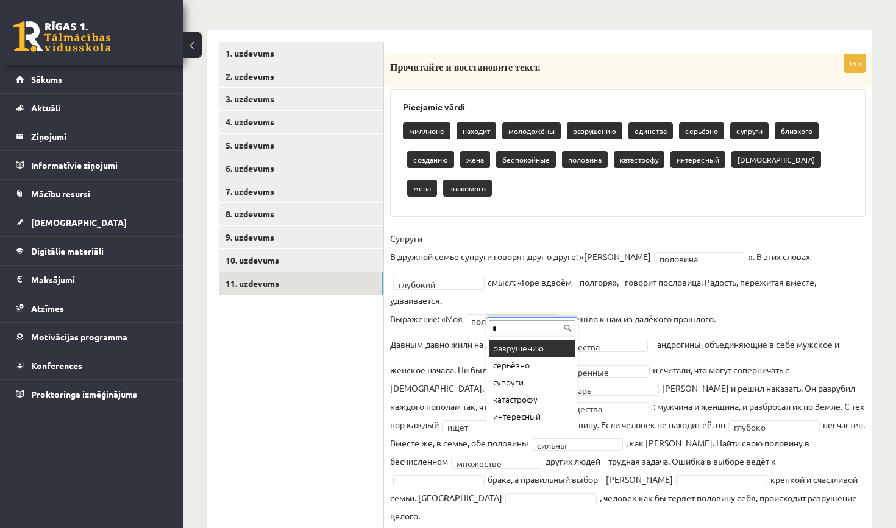
type input "*"
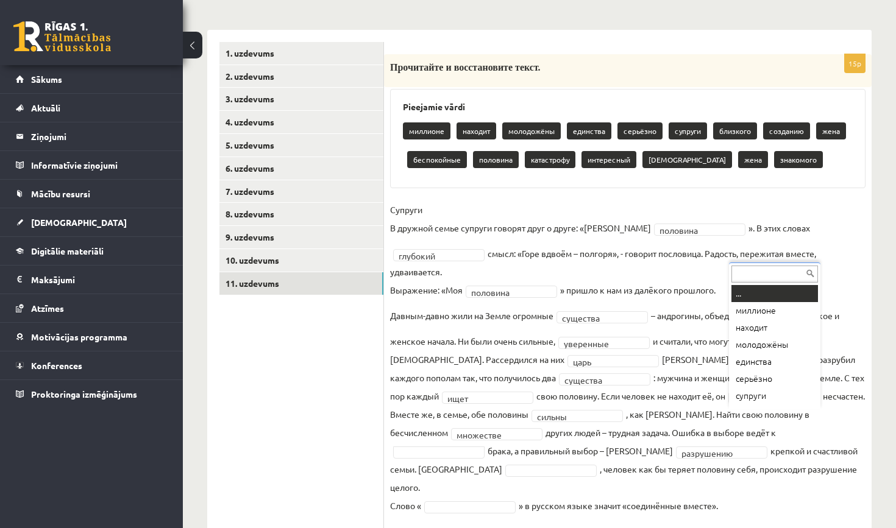
type input "*"
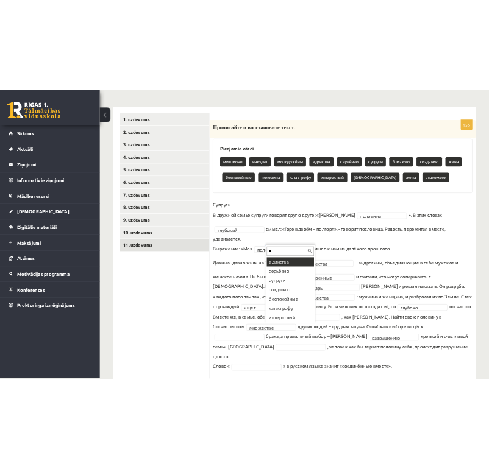
scroll to position [0, 0]
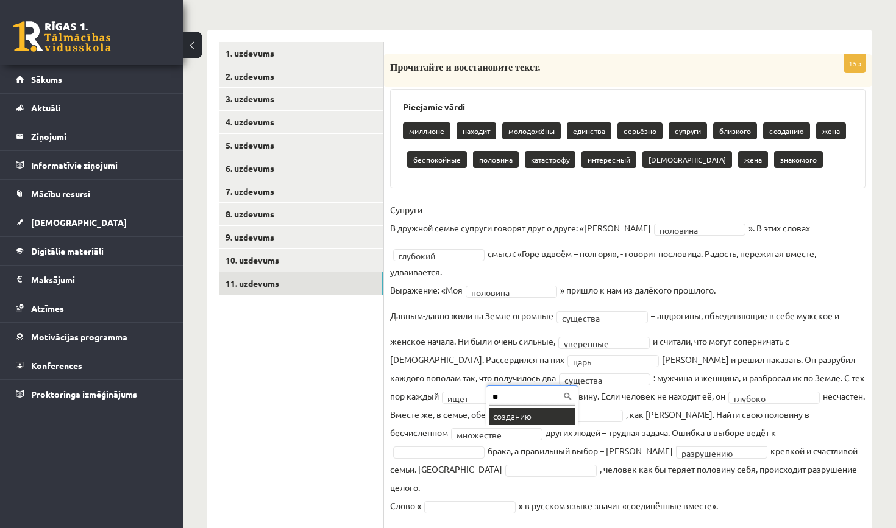
type input "**"
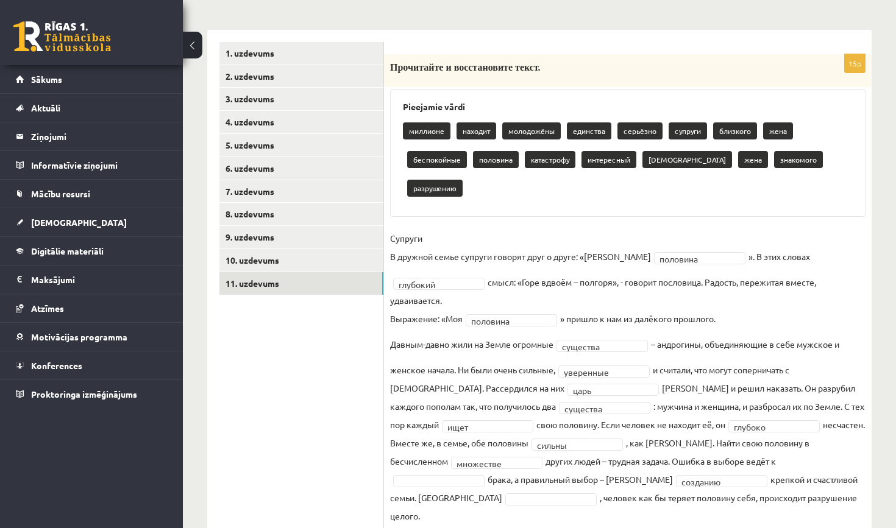
click at [805, 422] on fieldset "Супруги В дружной семье супруги говорят друг о друге: «Моя половина ******** ».…" at bounding box center [627, 390] width 475 height 322
type input "*"
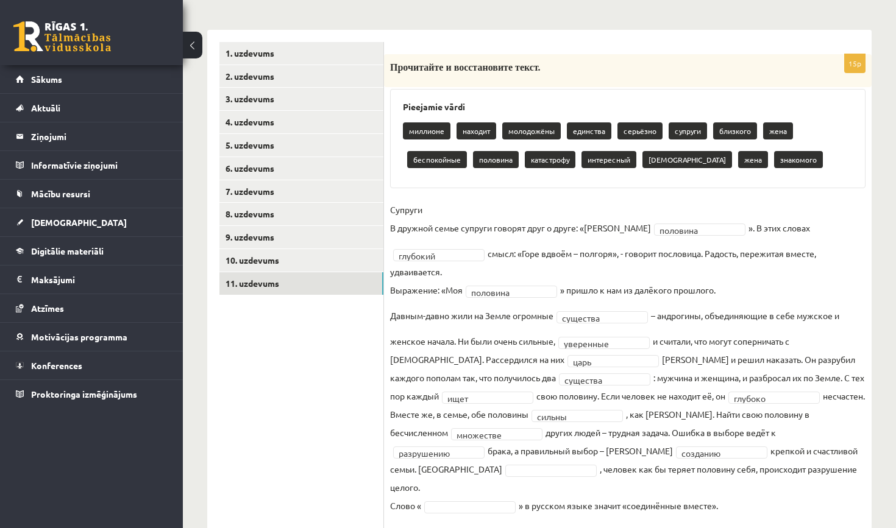
click at [625, 35] on div "15p Прочитайте и восстановите текст. Pieejamie vārdi миллионе находит молодожён…" at bounding box center [627, 285] width 487 height 511
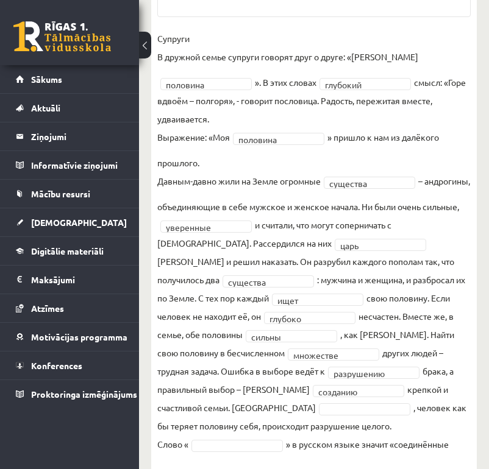
scroll to position [495, 0]
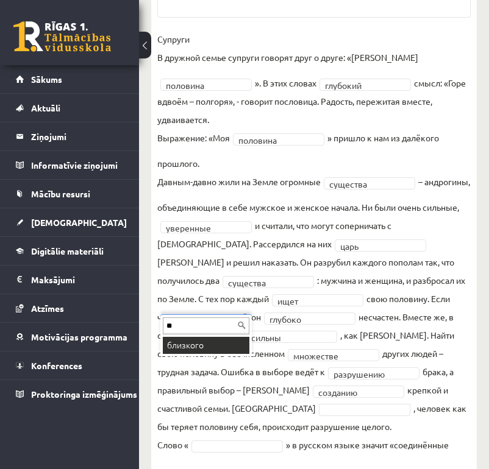
type input "**"
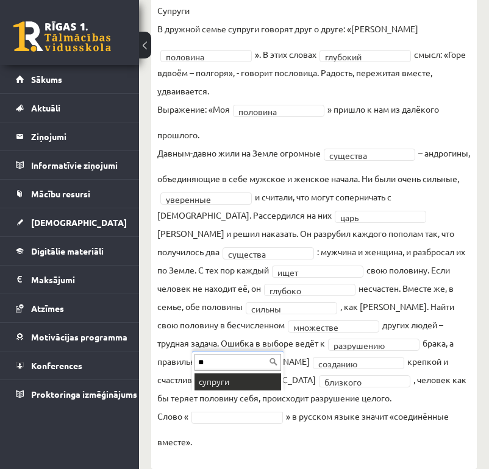
type input "**"
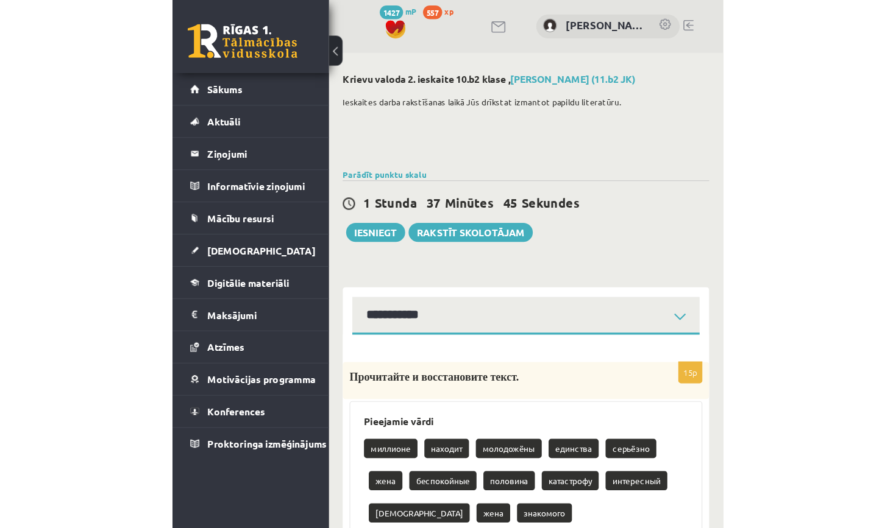
scroll to position [0, 0]
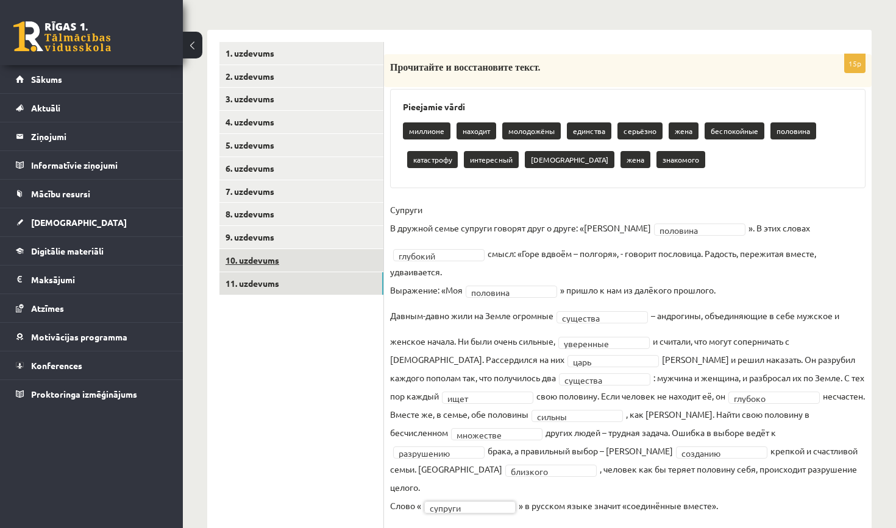
click at [290, 260] on link "10. uzdevums" at bounding box center [301, 260] width 164 height 23
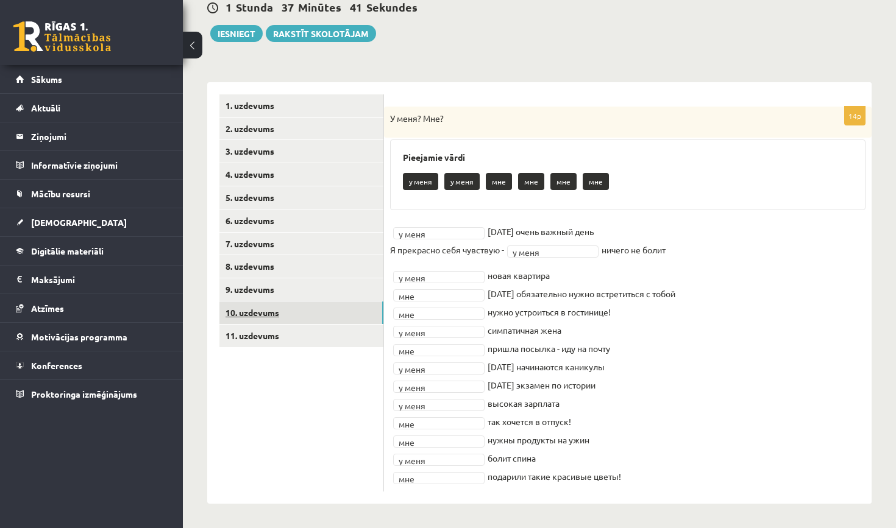
scroll to position [179, 0]
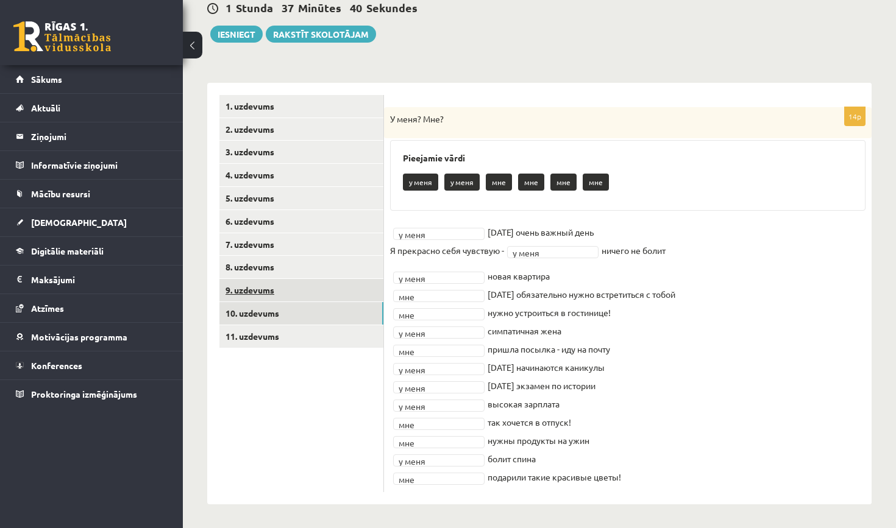
click at [302, 289] on link "9. uzdevums" at bounding box center [301, 290] width 164 height 23
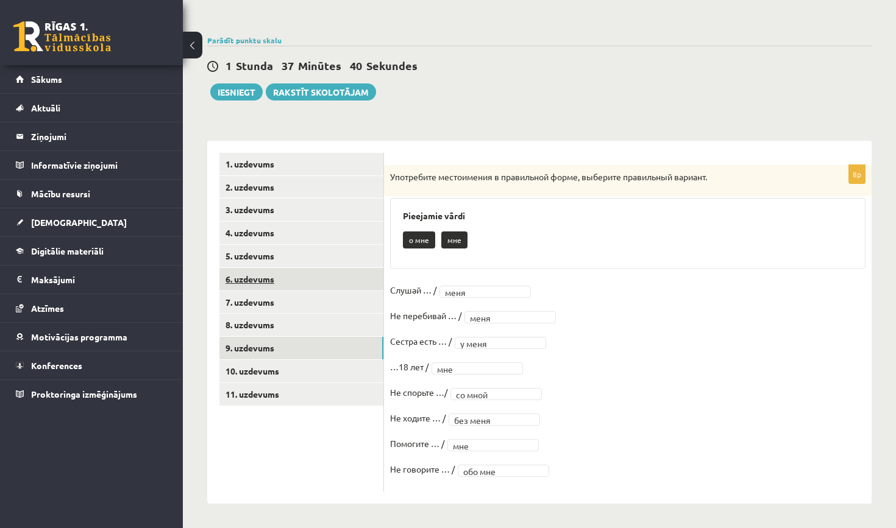
scroll to position [120, 0]
click at [303, 317] on link "8. uzdevums" at bounding box center [301, 325] width 164 height 23
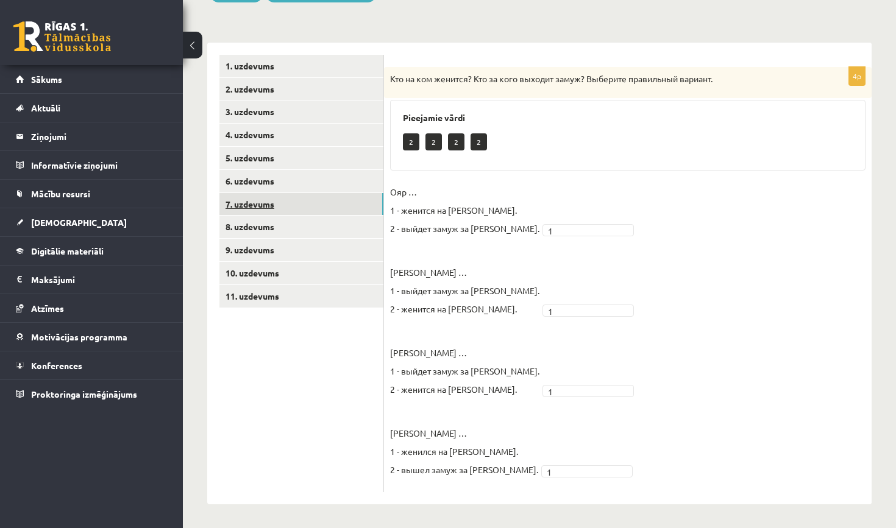
click at [302, 202] on link "7. uzdevums" at bounding box center [301, 204] width 164 height 23
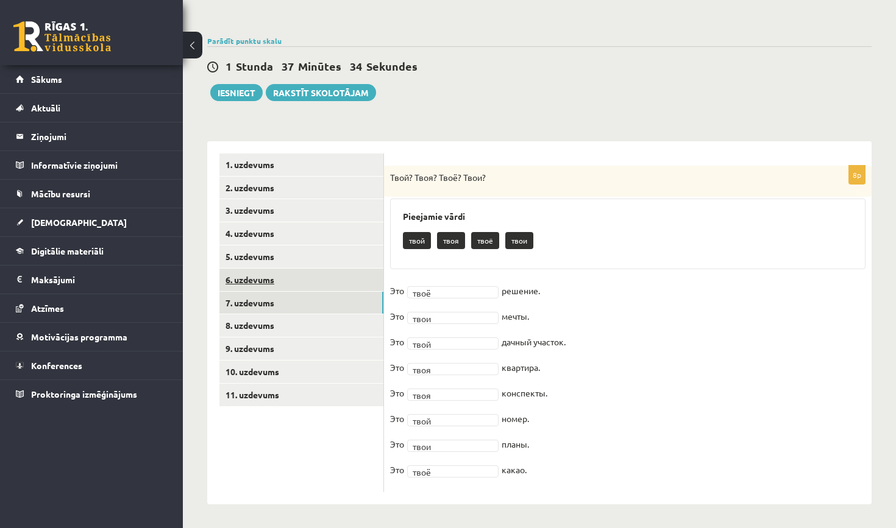
click at [313, 283] on link "6. uzdevums" at bounding box center [301, 280] width 164 height 23
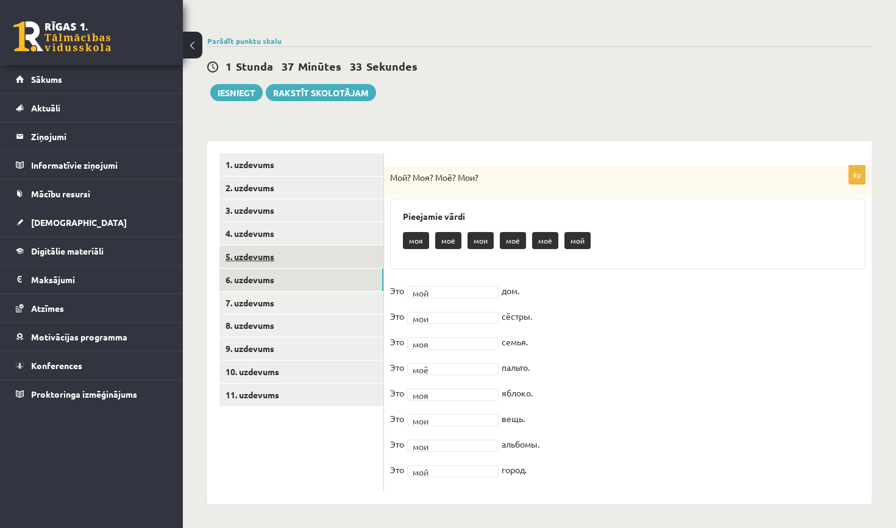
click at [336, 251] on link "5. uzdevums" at bounding box center [301, 257] width 164 height 23
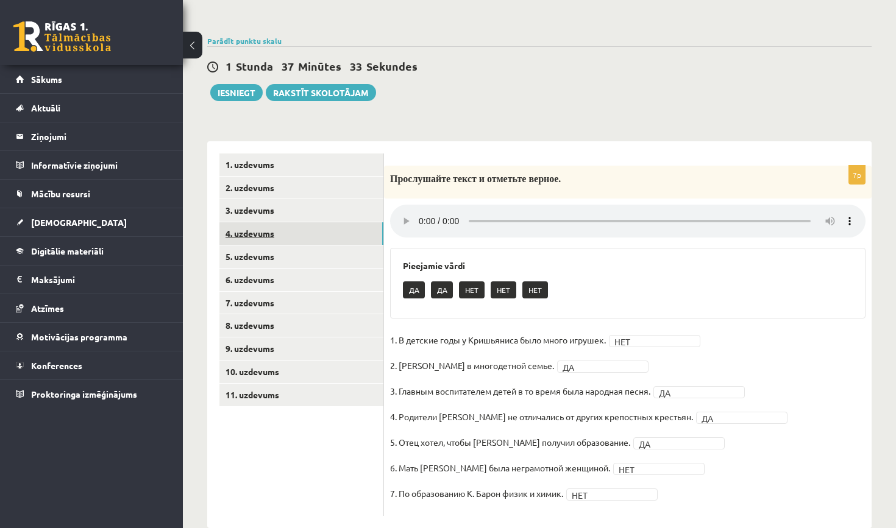
click at [330, 230] on link "4. uzdevums" at bounding box center [301, 233] width 164 height 23
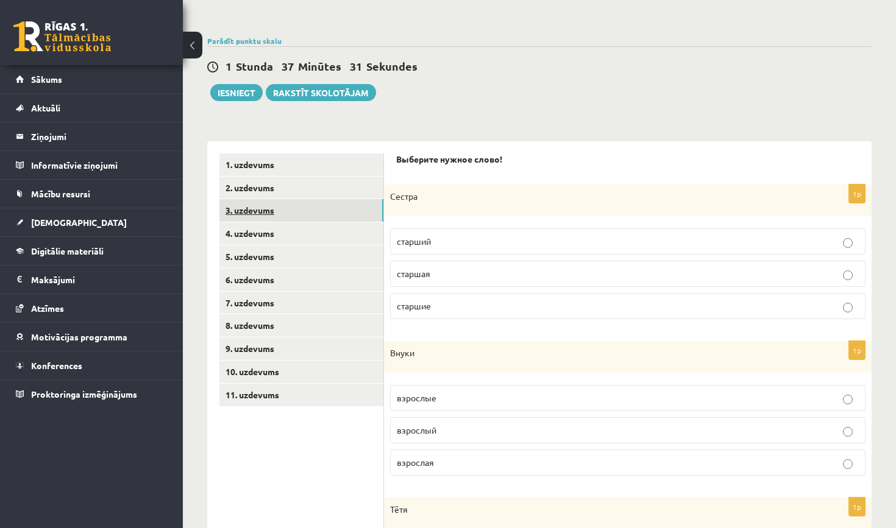
click at [333, 218] on link "3. uzdevums" at bounding box center [301, 210] width 164 height 23
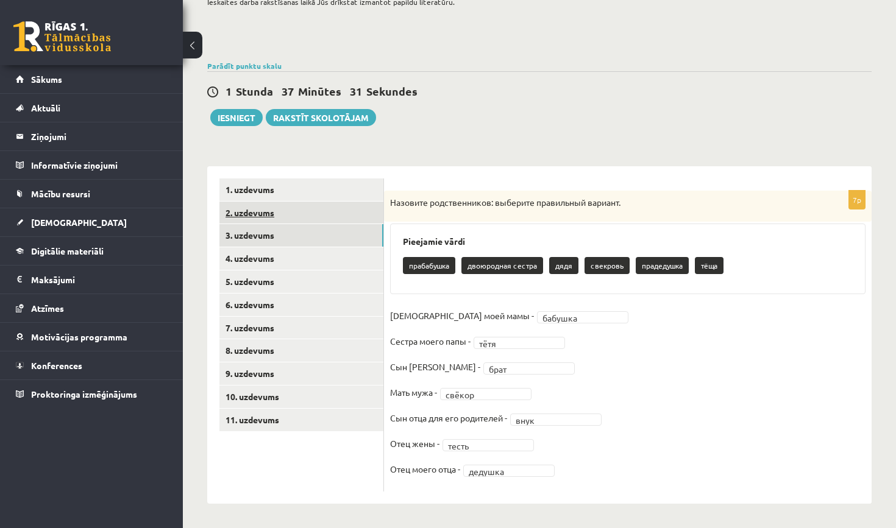
scroll to position [94, 0]
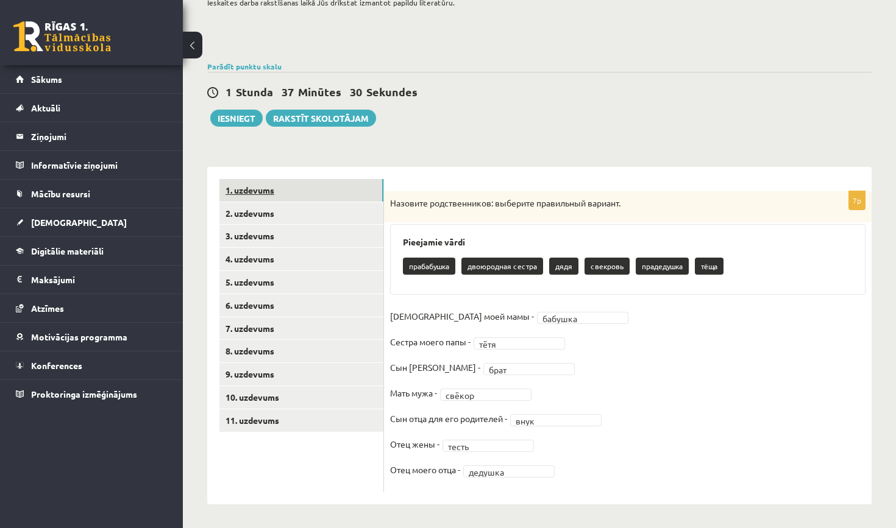
click at [339, 192] on link "1. uzdevums" at bounding box center [301, 190] width 164 height 23
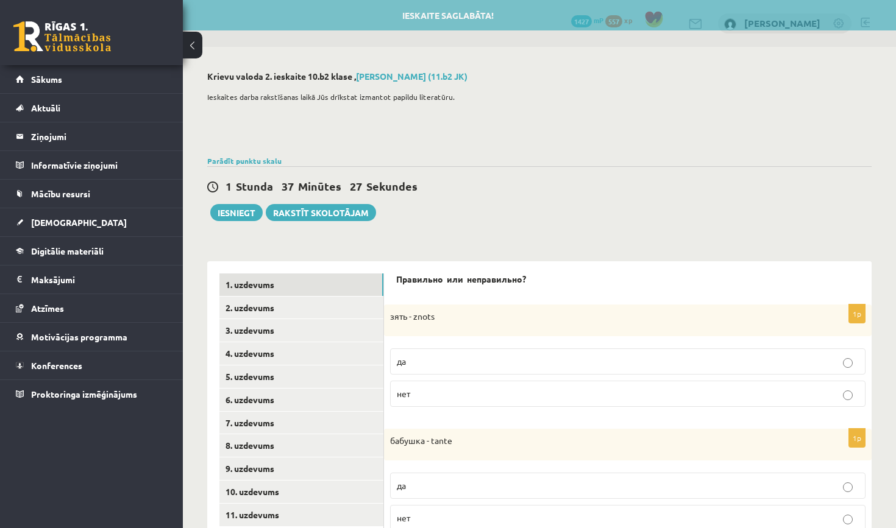
scroll to position [0, 0]
click at [230, 224] on div "**********" at bounding box center [539, 498] width 713 height 902
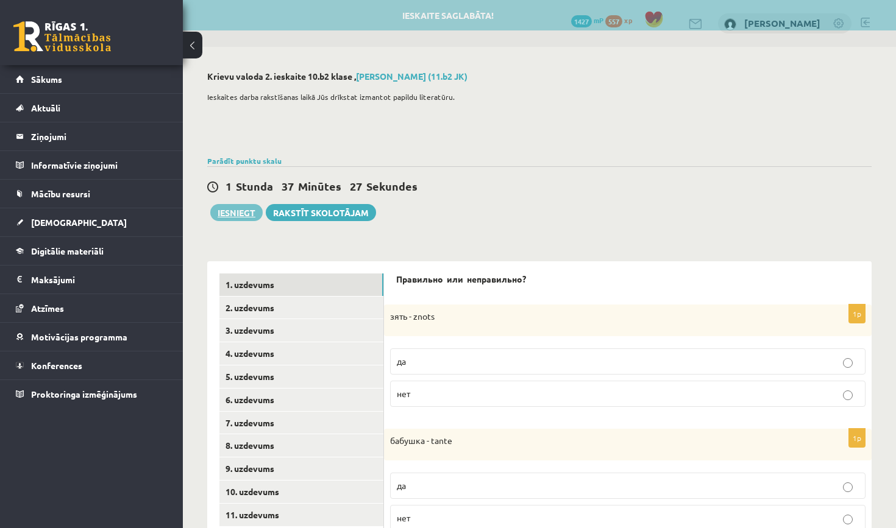
click at [236, 211] on button "Iesniegt" at bounding box center [236, 212] width 52 height 17
